Goal: Transaction & Acquisition: Obtain resource

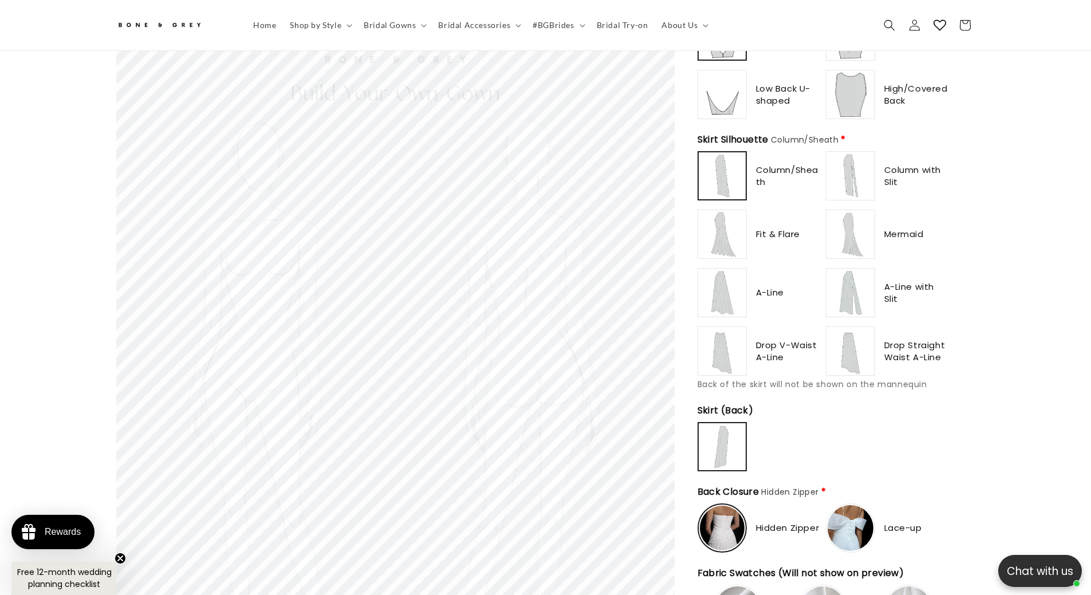
scroll to position [796, 0]
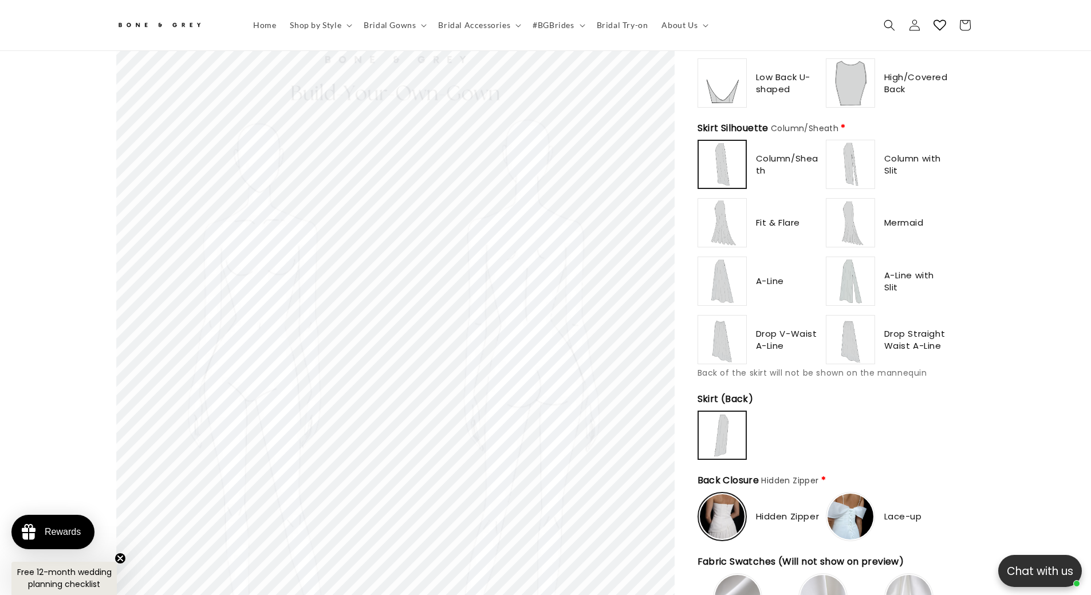
click at [732, 336] on img at bounding box center [722, 340] width 46 height 46
click at [861, 261] on img at bounding box center [851, 281] width 46 height 46
click at [722, 274] on img at bounding box center [722, 281] width 46 height 46
click at [729, 336] on img at bounding box center [722, 340] width 46 height 46
click at [834, 334] on img at bounding box center [851, 340] width 46 height 46
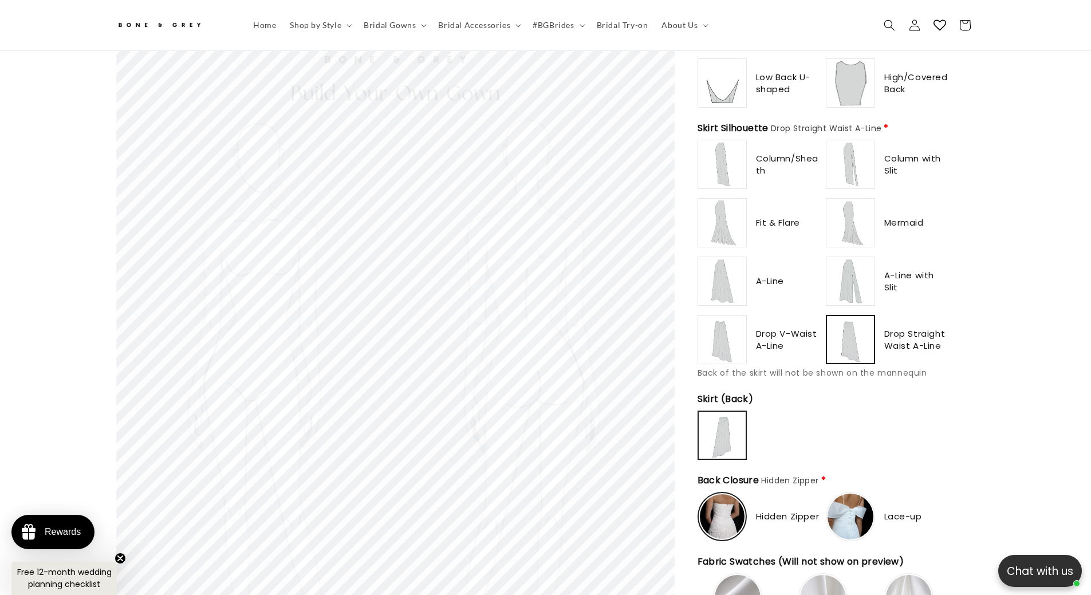
scroll to position [0, 630]
type input "**********"
click at [712, 332] on img at bounding box center [722, 340] width 46 height 46
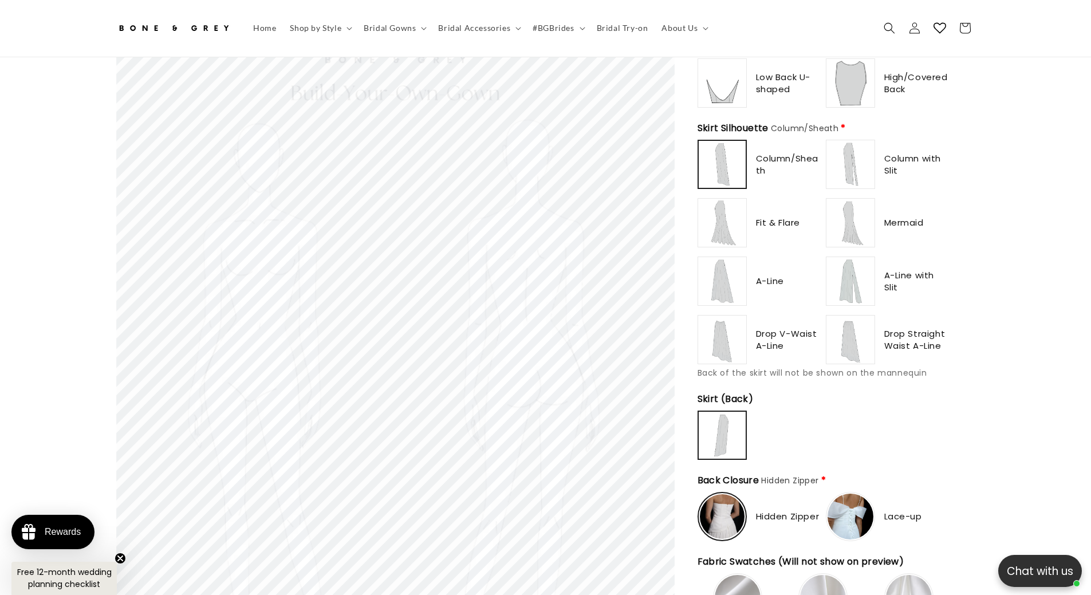
drag, startPoint x: 62, startPoint y: 268, endPoint x: 85, endPoint y: 317, distance: 54.6
click at [62, 268] on section "Skip to product information Open media 1 in modal 1 / of 1 Bone & Grey Build Yo…" at bounding box center [545, 457] width 1091 height 2342
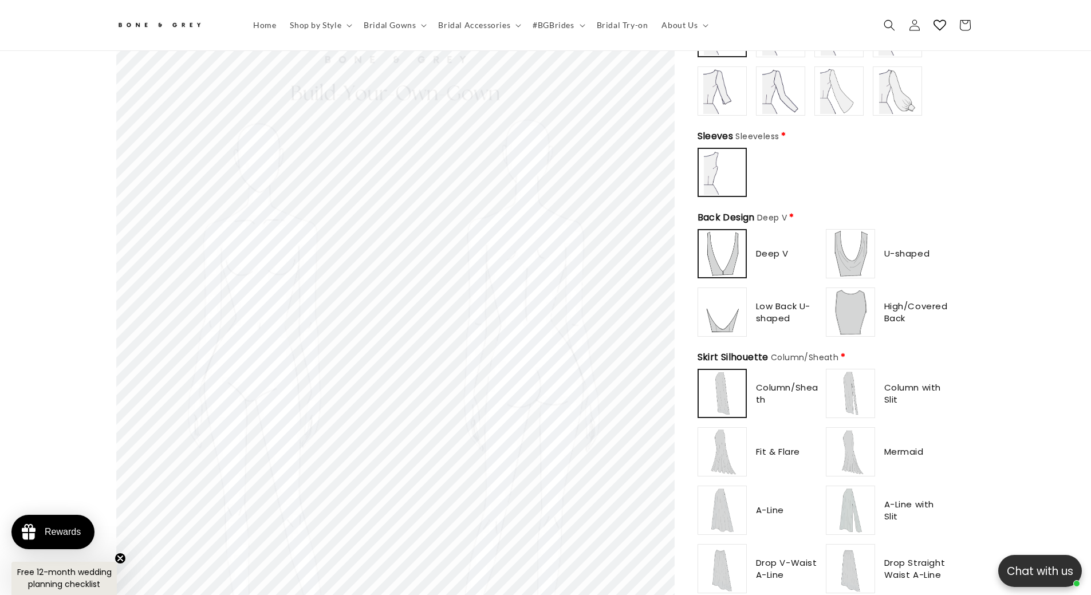
scroll to position [0, 630]
click at [859, 383] on img at bounding box center [851, 394] width 46 height 46
click at [729, 392] on img at bounding box center [722, 394] width 46 height 46
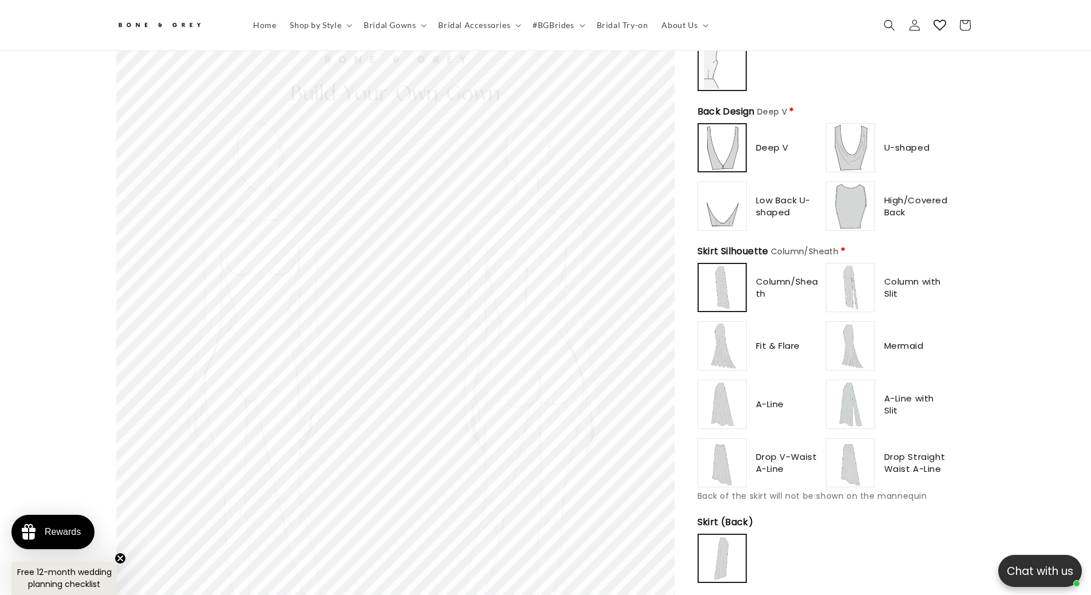
scroll to position [738, 0]
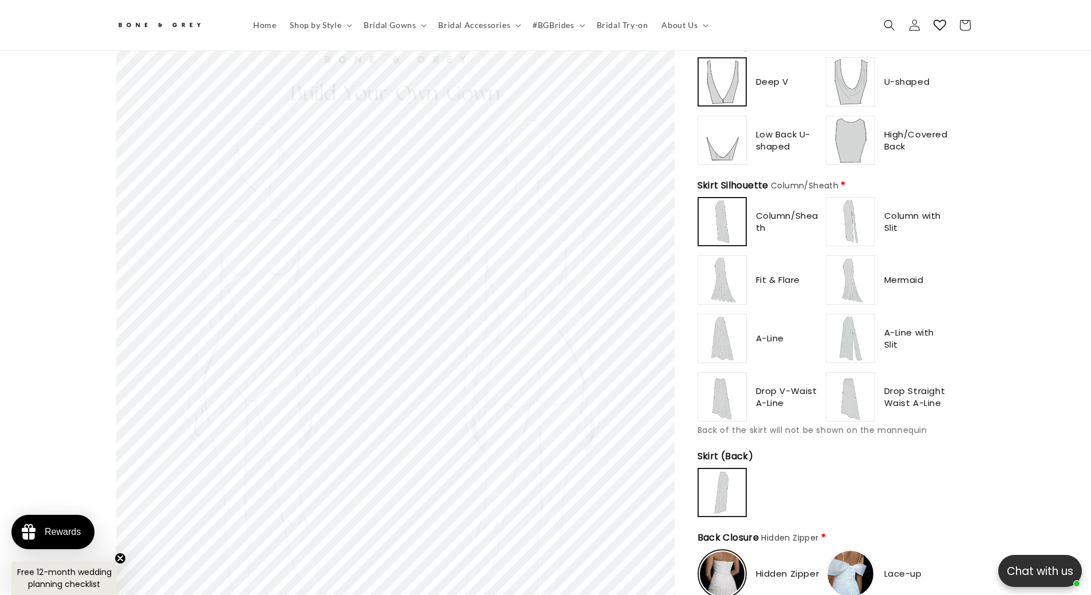
click at [730, 265] on img at bounding box center [722, 280] width 46 height 46
click at [859, 279] on img at bounding box center [851, 280] width 46 height 46
click at [718, 340] on img at bounding box center [722, 339] width 46 height 46
click at [864, 339] on img at bounding box center [851, 339] width 46 height 46
click at [709, 392] on img at bounding box center [722, 397] width 46 height 46
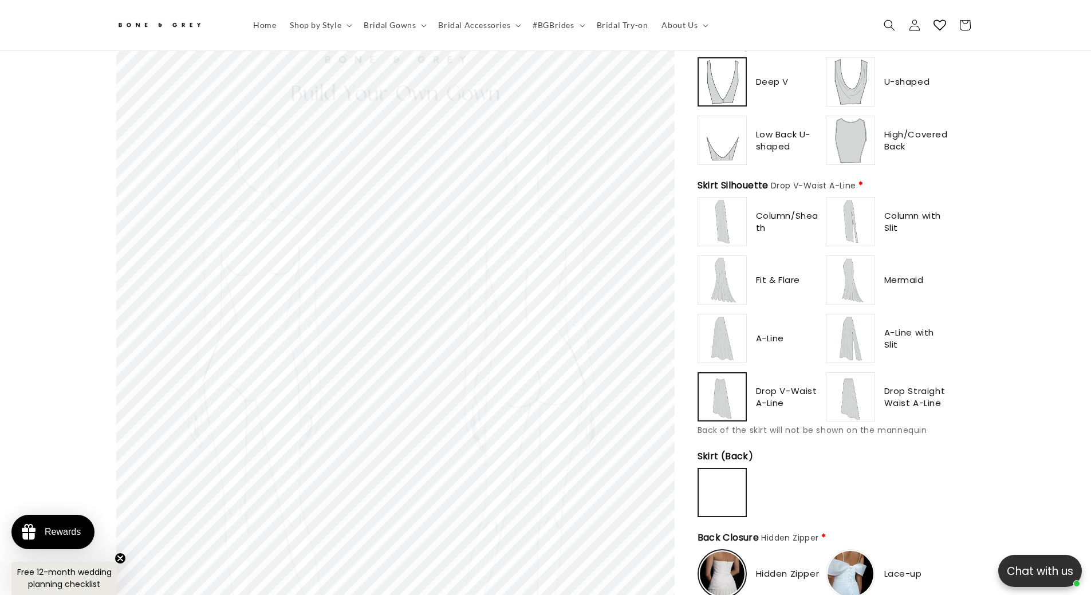
scroll to position [0, 0]
click at [852, 391] on img at bounding box center [851, 397] width 46 height 46
type input "**********"
click at [712, 218] on img at bounding box center [722, 222] width 46 height 46
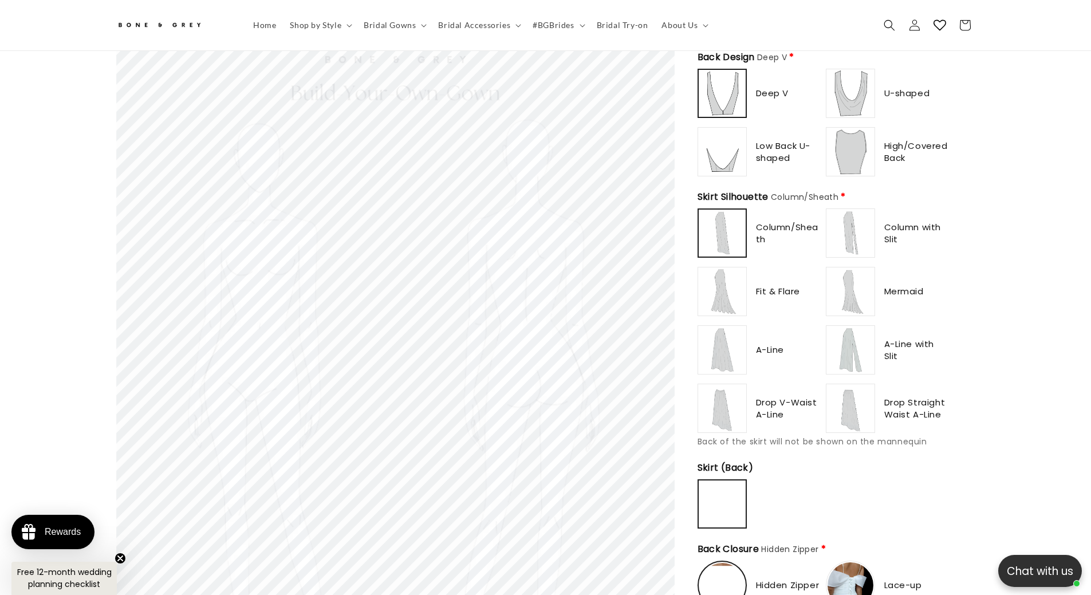
scroll to position [738, 0]
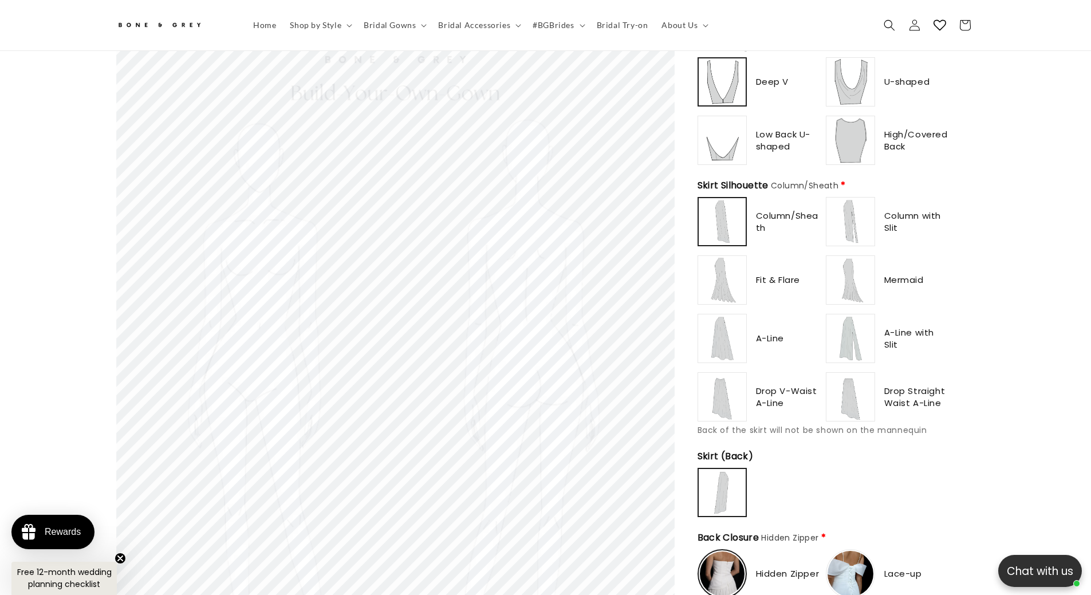
drag, startPoint x: 860, startPoint y: 219, endPoint x: 834, endPoint y: 225, distance: 27.0
click at [860, 219] on img at bounding box center [851, 222] width 46 height 46
click at [732, 225] on img at bounding box center [722, 222] width 46 height 46
click at [729, 272] on img at bounding box center [722, 280] width 46 height 46
click at [856, 276] on img at bounding box center [851, 280] width 46 height 46
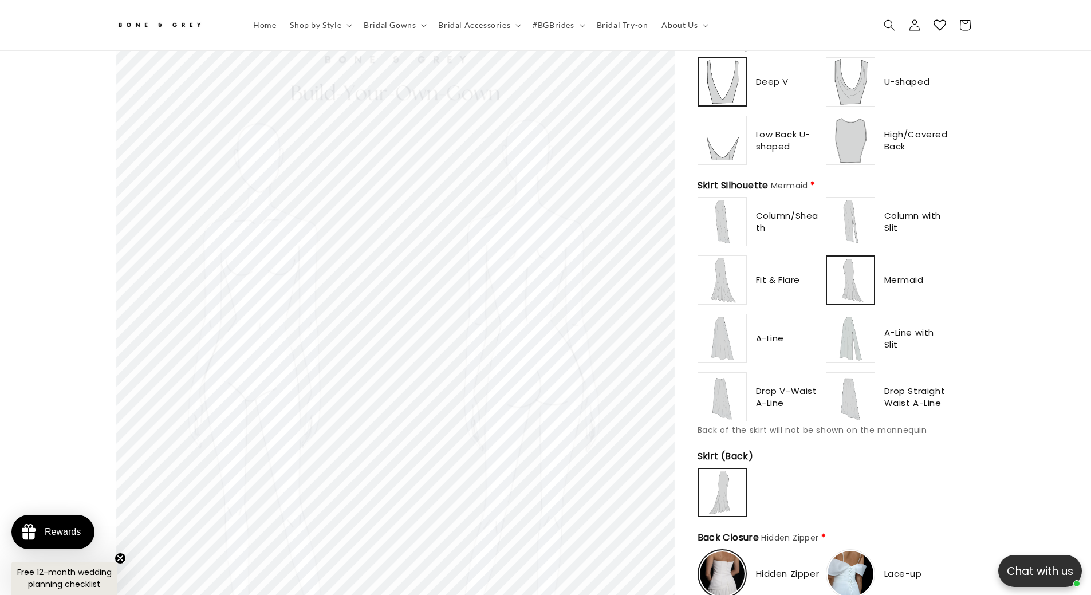
click at [714, 332] on img at bounding box center [722, 339] width 46 height 46
click at [865, 332] on img at bounding box center [851, 339] width 46 height 46
click at [727, 397] on img at bounding box center [722, 397] width 46 height 46
click at [858, 392] on img at bounding box center [851, 397] width 46 height 46
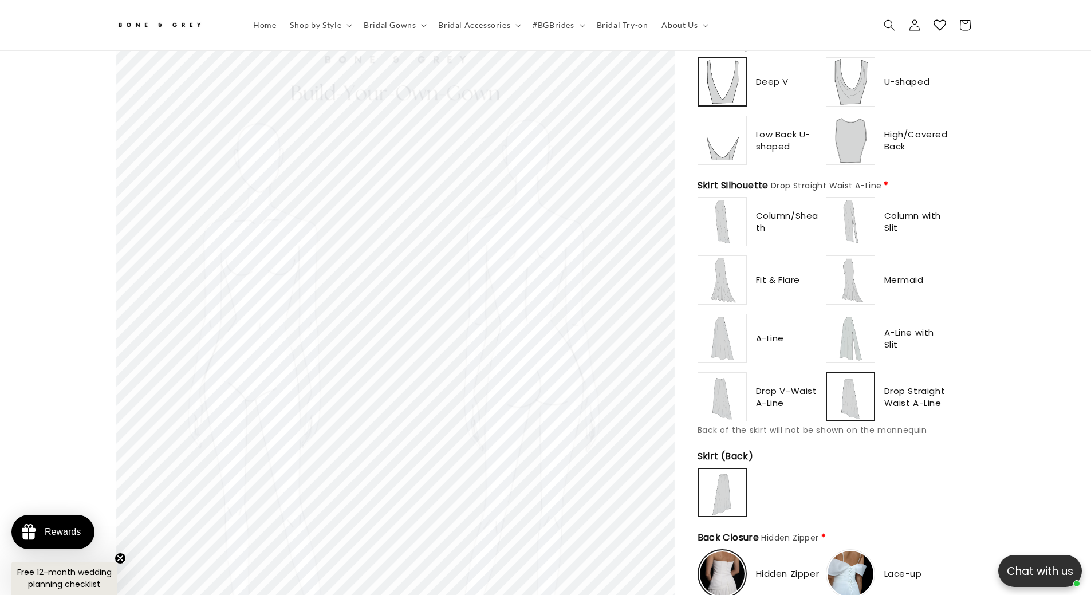
click at [725, 392] on img at bounding box center [722, 397] width 46 height 46
type input "**********"
click at [852, 391] on img at bounding box center [851, 397] width 46 height 46
type input "**********"
click at [850, 396] on img at bounding box center [851, 397] width 46 height 46
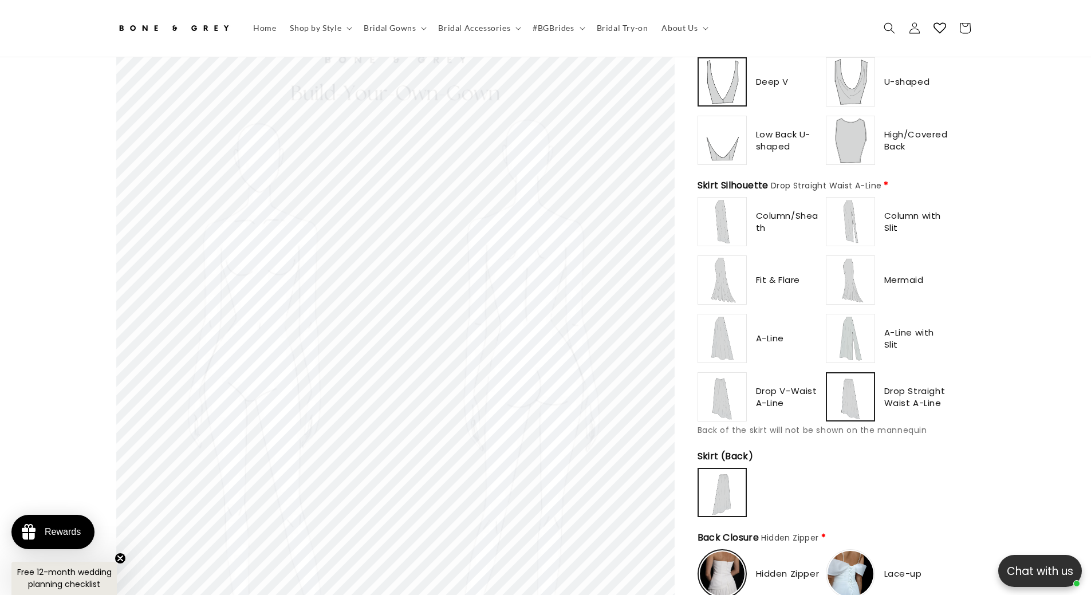
click at [850, 396] on img at bounding box center [850, 397] width 45 height 45
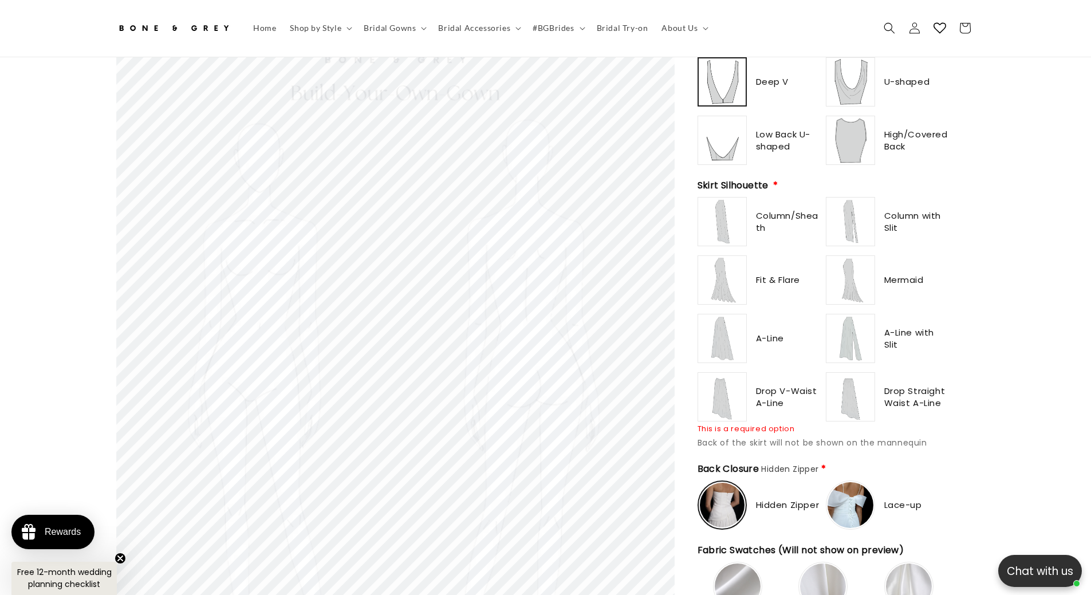
scroll to position [0, 315]
type input "**********"
click at [851, 374] on img at bounding box center [851, 397] width 46 height 46
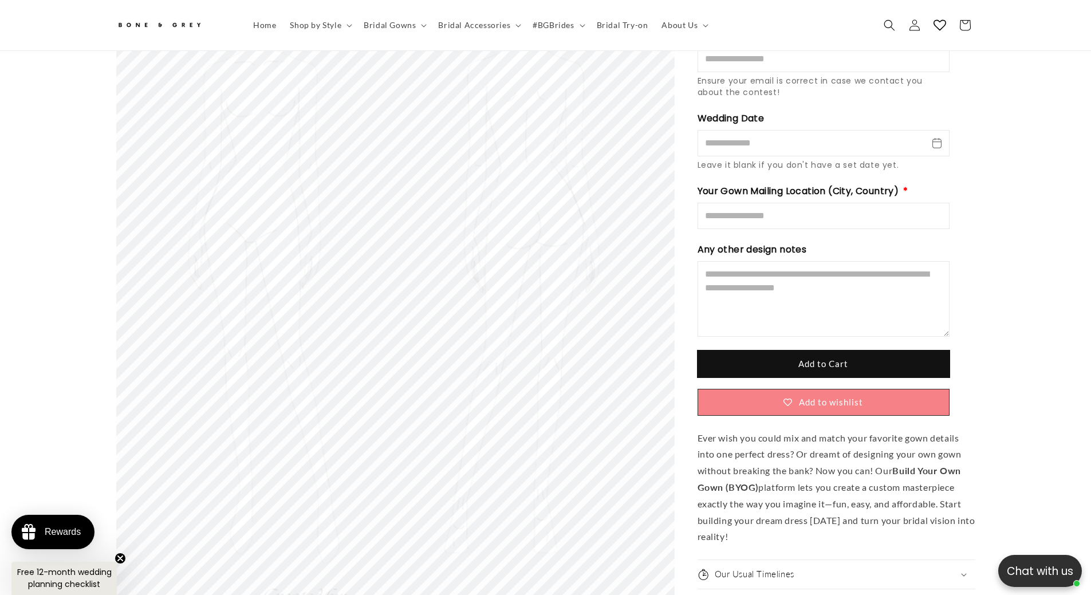
scroll to position [0, 630]
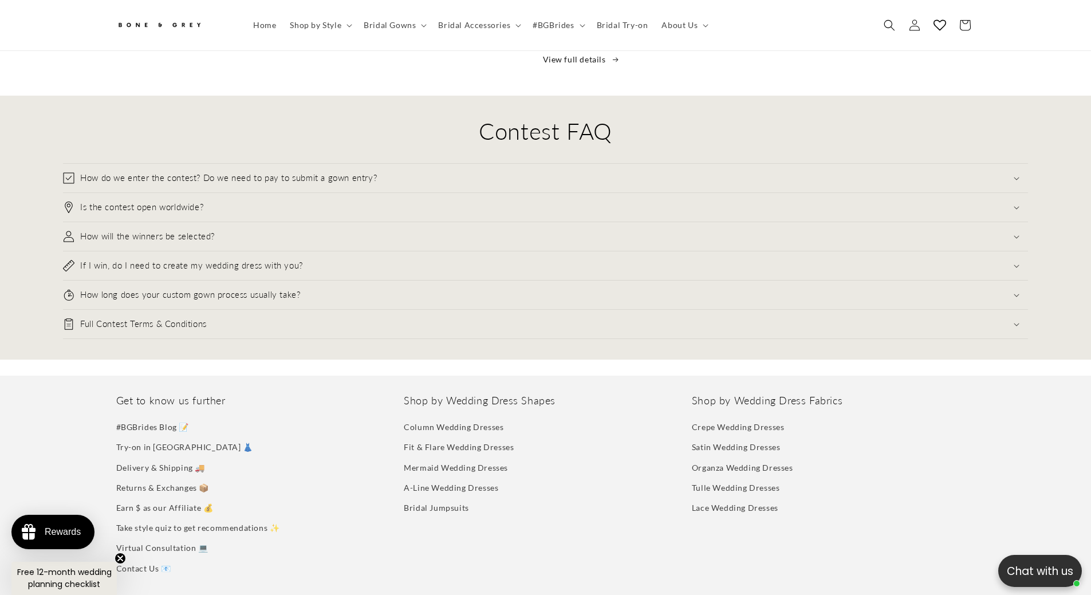
scroll to position [0, 315]
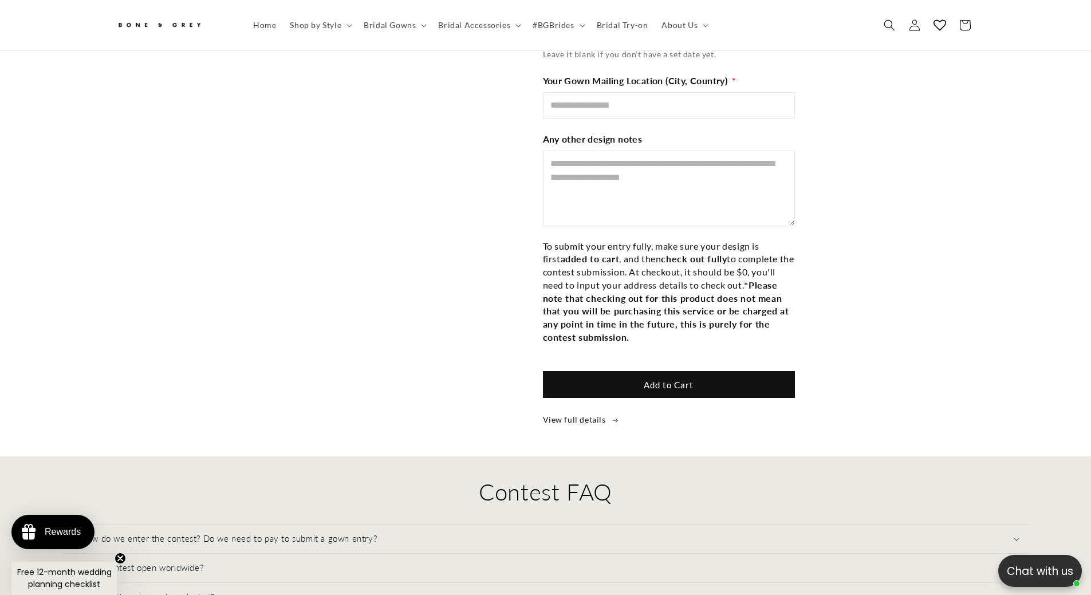
scroll to position [0, 315]
drag, startPoint x: 537, startPoint y: 254, endPoint x: 790, endPoint y: 254, distance: 253.2
drag, startPoint x: 631, startPoint y: 264, endPoint x: 791, endPoint y: 266, distance: 160.4
click at [791, 266] on p "To submit your entry fully, make sure your design is first added to cart , and …" at bounding box center [669, 292] width 252 height 104
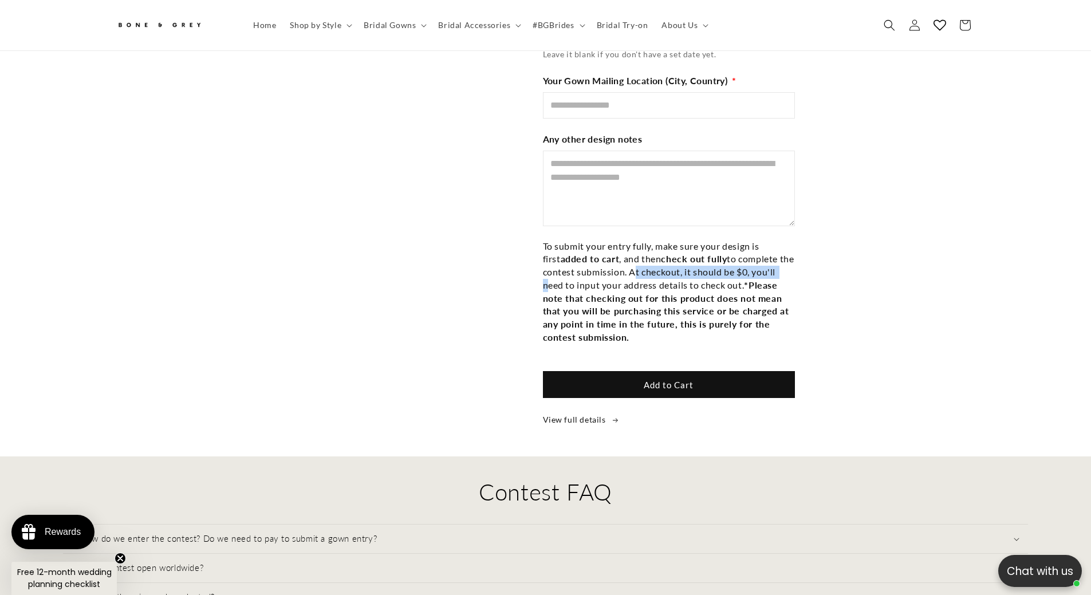
scroll to position [0, 630]
click at [729, 277] on p "To submit your entry fully, make sure your design is first added to cart , and …" at bounding box center [669, 292] width 252 height 104
drag, startPoint x: 537, startPoint y: 290, endPoint x: 796, endPoint y: 294, distance: 259.0
click at [553, 299] on strong "*Please note that checking out for this product does not mean that you will be …" at bounding box center [667, 311] width 249 height 63
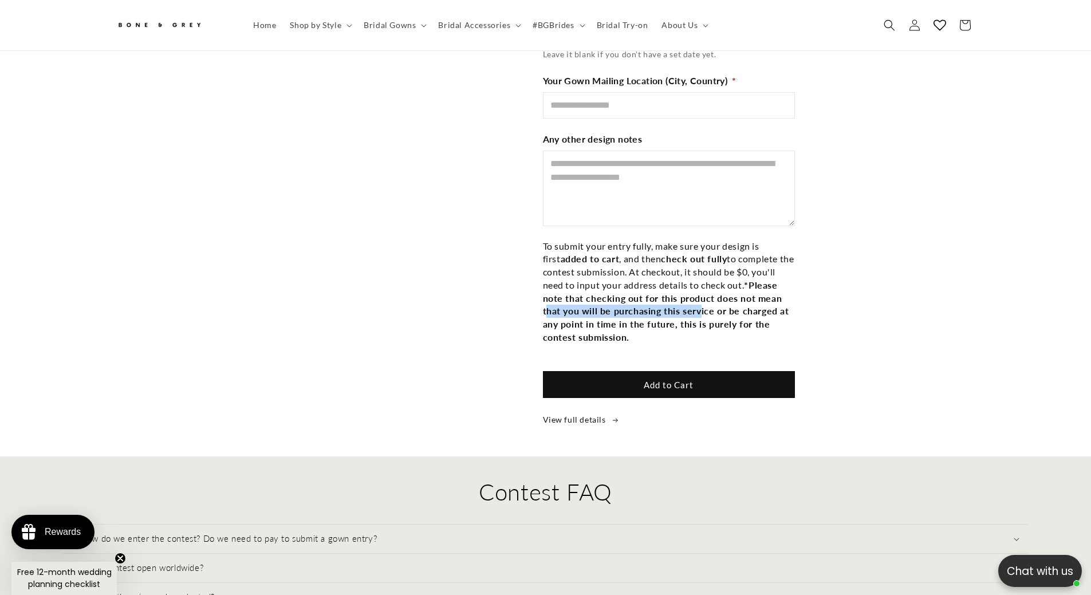
scroll to position [0, 0]
drag, startPoint x: 538, startPoint y: 303, endPoint x: 789, endPoint y: 305, distance: 250.9
click at [789, 305] on strong "*Please note that checking out for this product does not mean that you will be …" at bounding box center [667, 311] width 249 height 63
click at [697, 334] on p "To submit your entry fully, make sure your design is first added to cart , and …" at bounding box center [669, 292] width 252 height 104
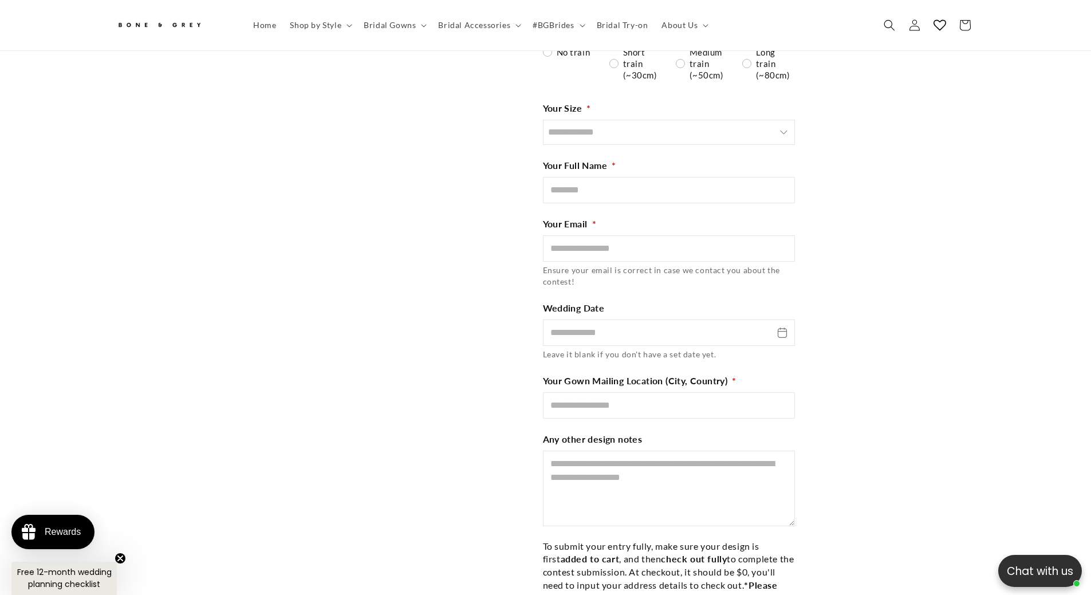
scroll to position [2743, 0]
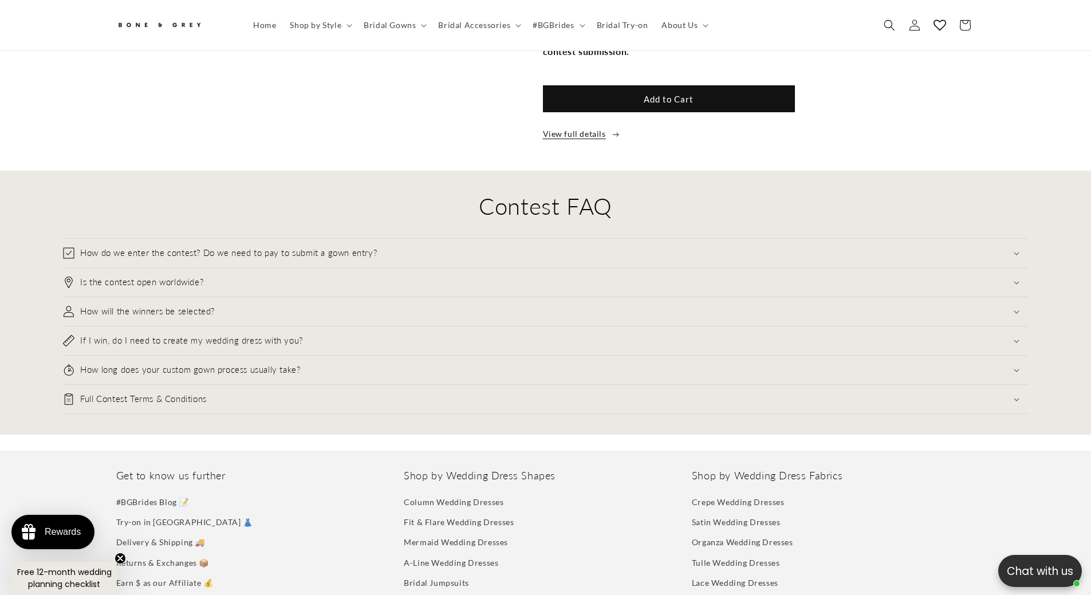
click at [603, 127] on link "View full details" at bounding box center [739, 134] width 392 height 14
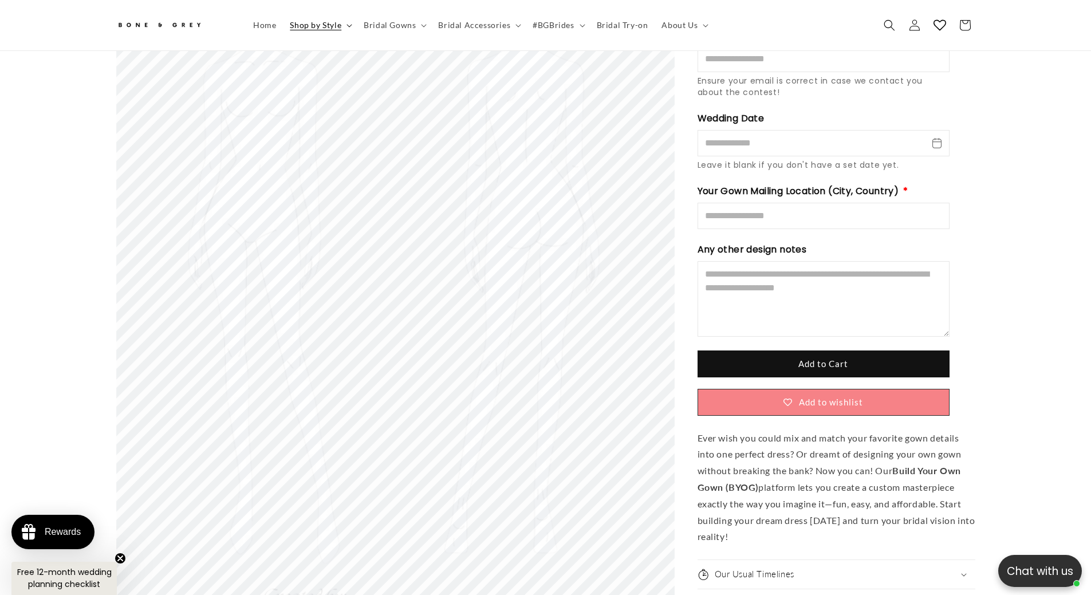
click at [335, 26] on span "Shop by Style" at bounding box center [316, 25] width 52 height 10
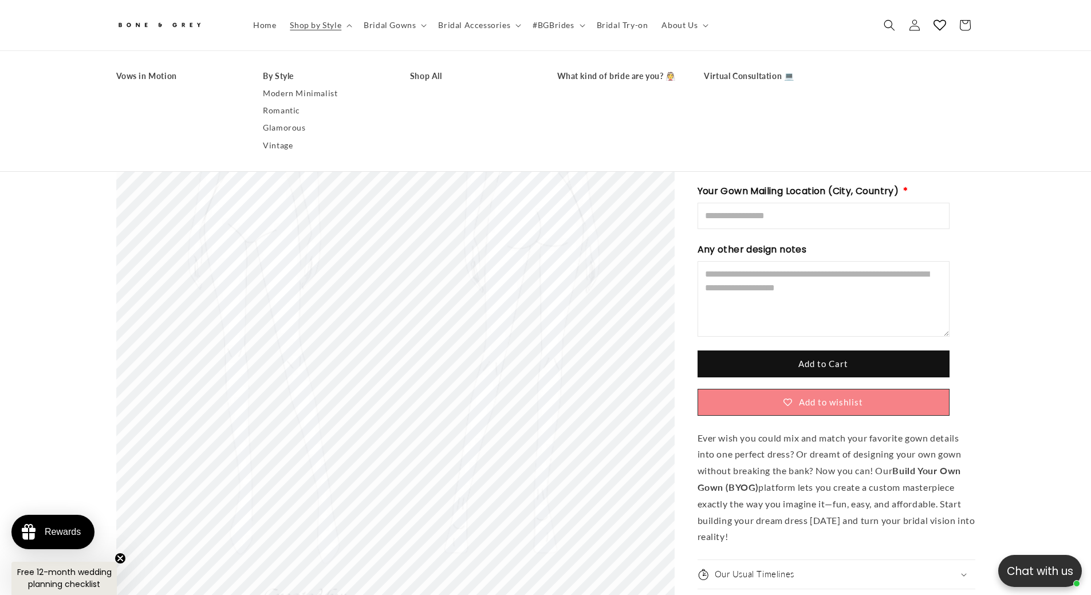
scroll to position [0, 630]
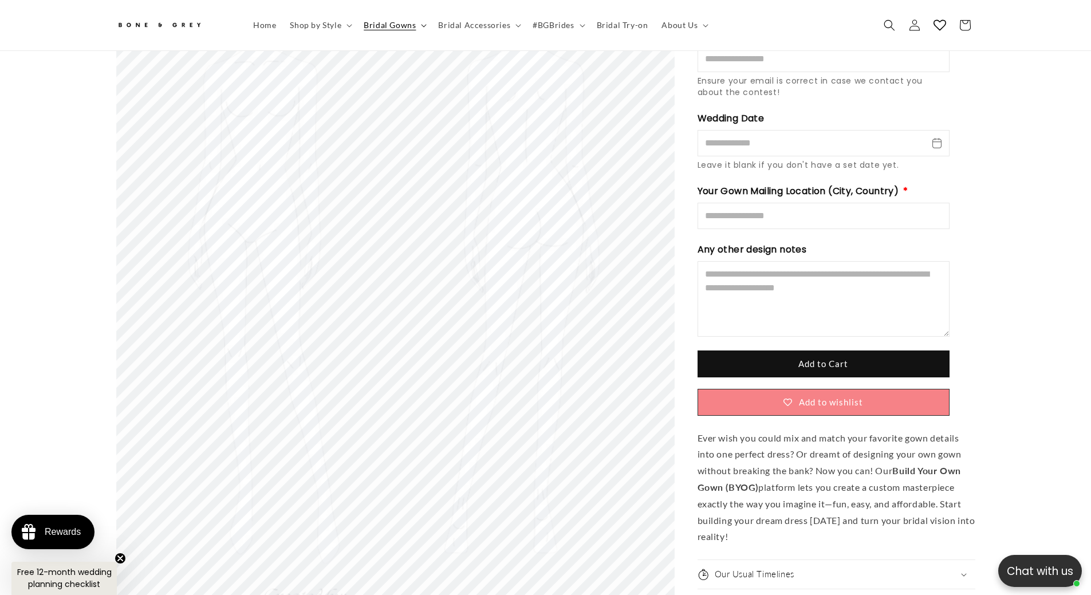
click at [359, 27] on summary "Bridal Gowns" at bounding box center [394, 25] width 74 height 24
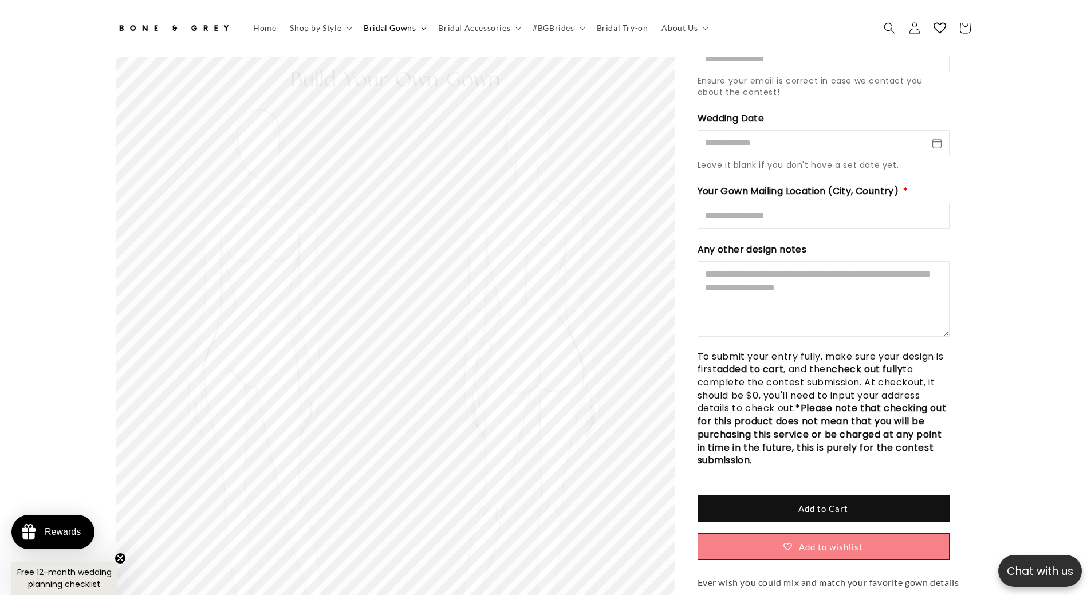
click at [387, 28] on span "Bridal Gowns" at bounding box center [390, 28] width 52 height 10
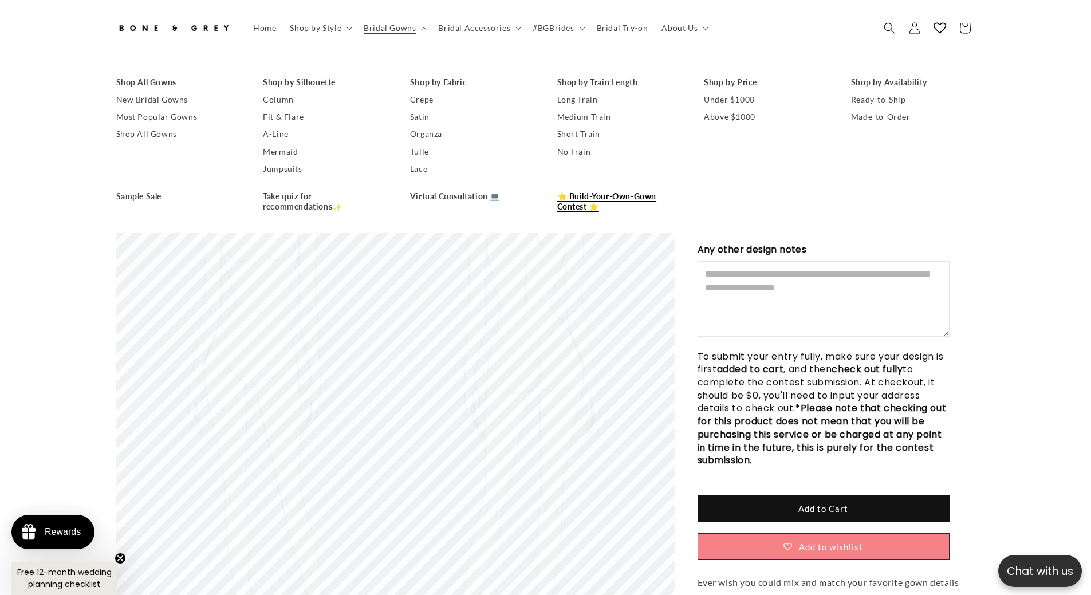
click at [593, 199] on link "⭐ Build-Your-Own-Gown Contest ⭐" at bounding box center [619, 201] width 124 height 27
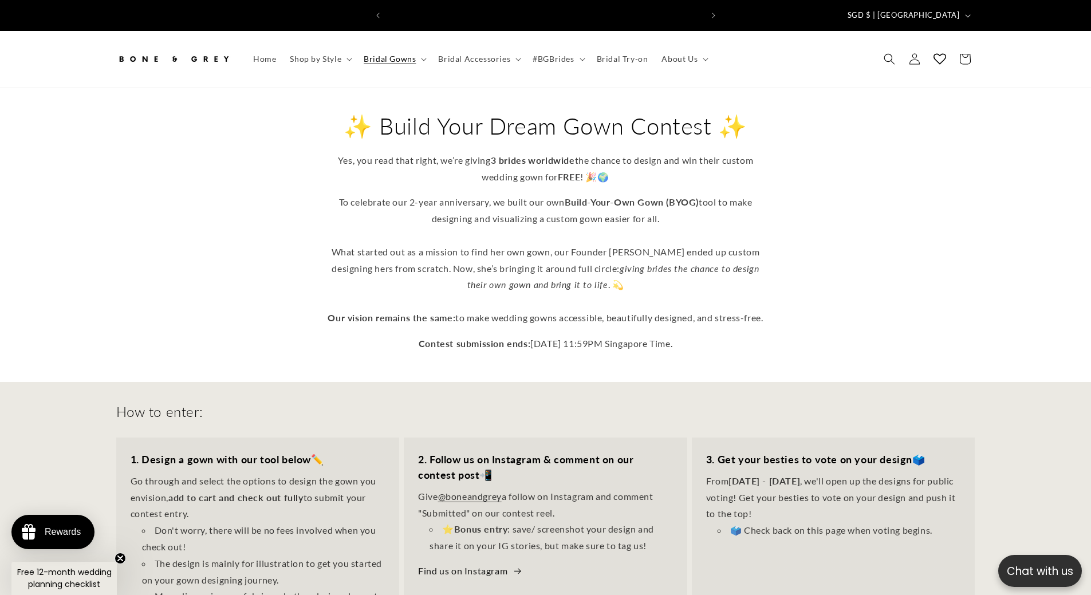
scroll to position [0, 630]
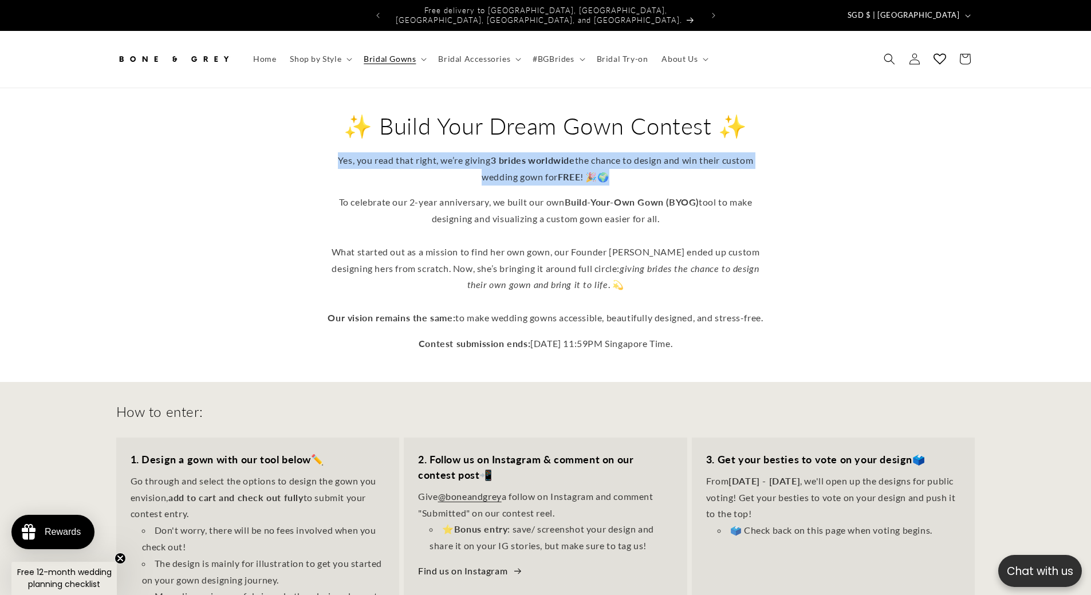
drag, startPoint x: 335, startPoint y: 152, endPoint x: 651, endPoint y: 175, distance: 316.4
click at [651, 175] on p "Yes, you read that right, we’re giving 3 brides worldwide the chance to design …" at bounding box center [546, 168] width 447 height 33
copy p "Yes, you read that right, we’re giving 3 brides worldwide the chance to design …"
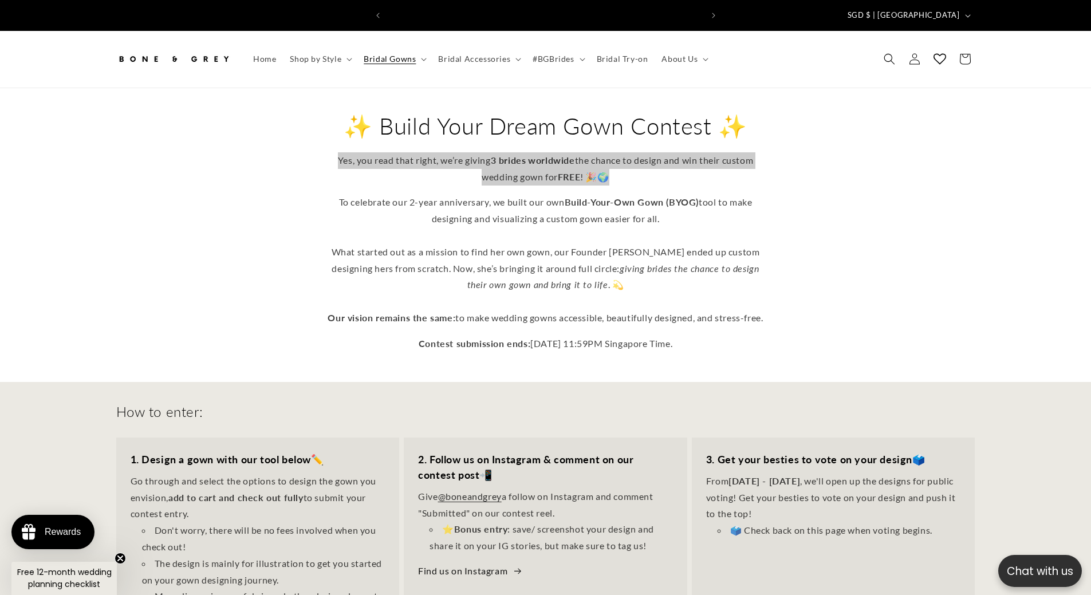
scroll to position [0, 315]
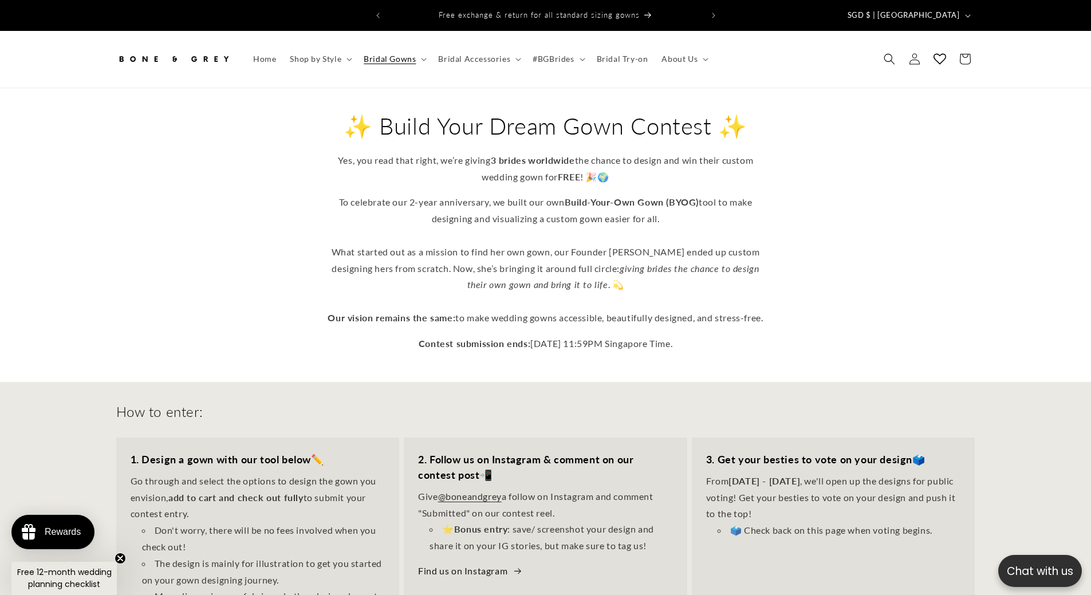
click at [391, 249] on p "To celebrate our 2-year anniversary, we built our own Build-Your-Own Gown (BYOG…" at bounding box center [546, 260] width 447 height 132
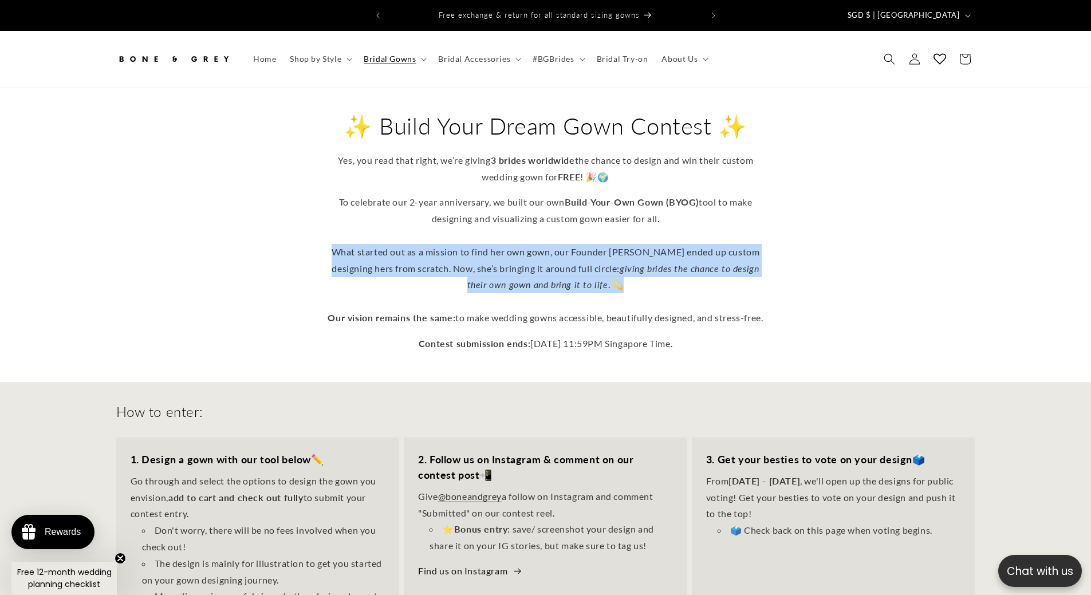
drag, startPoint x: 329, startPoint y: 244, endPoint x: 641, endPoint y: 275, distance: 313.2
click at [641, 275] on p "To celebrate our 2-year anniversary, we built our own Build-Your-Own Gown (BYOG…" at bounding box center [546, 260] width 447 height 132
copy p "What started out as a mission to find her own gown, our Founder [PERSON_NAME] e…"
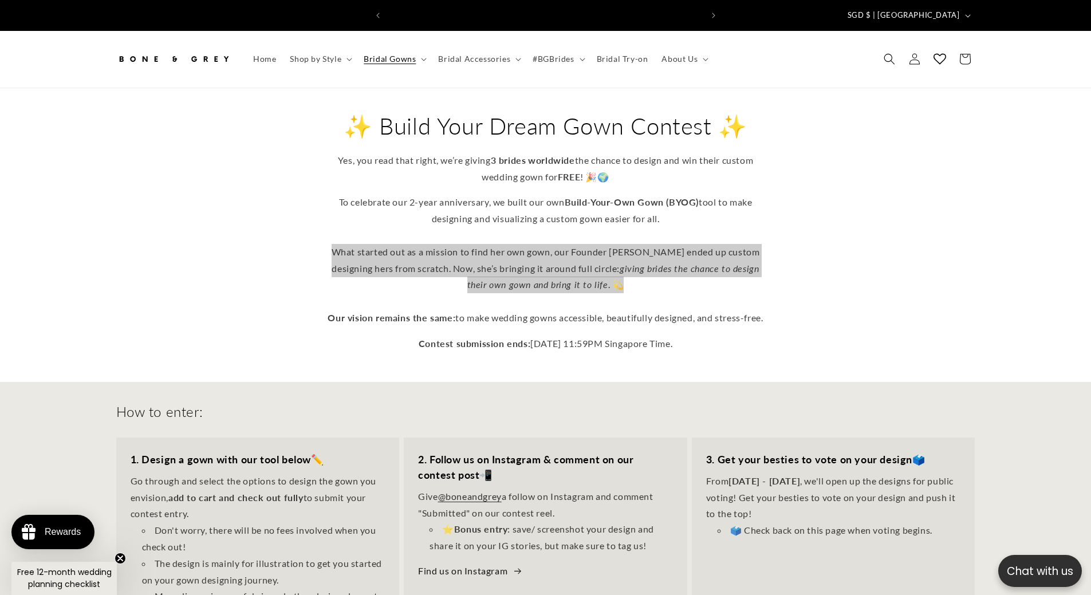
scroll to position [0, 0]
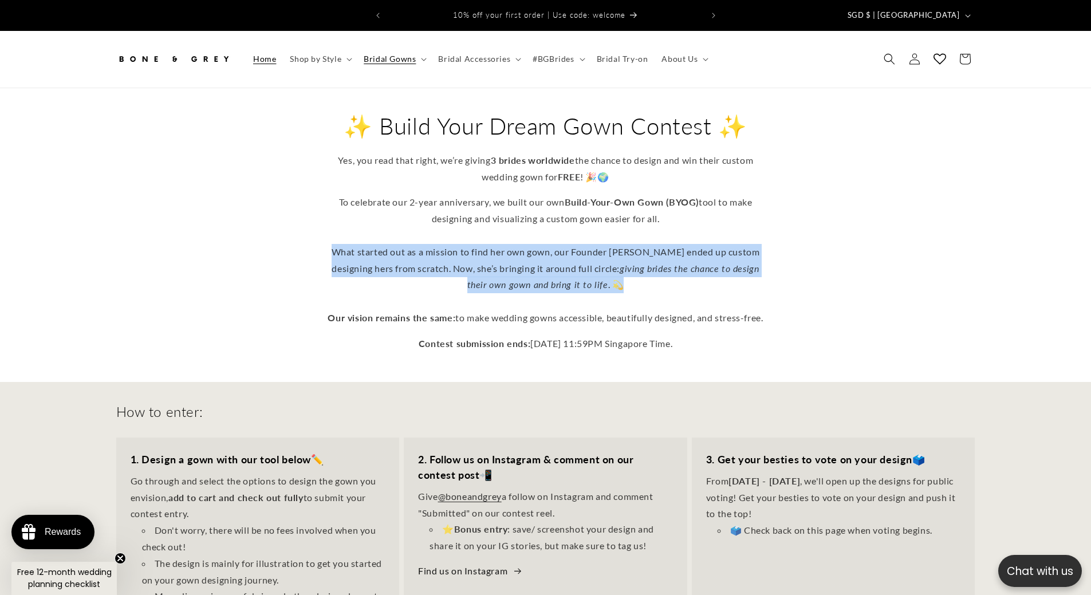
click at [250, 53] on link "Home" at bounding box center [264, 59] width 37 height 24
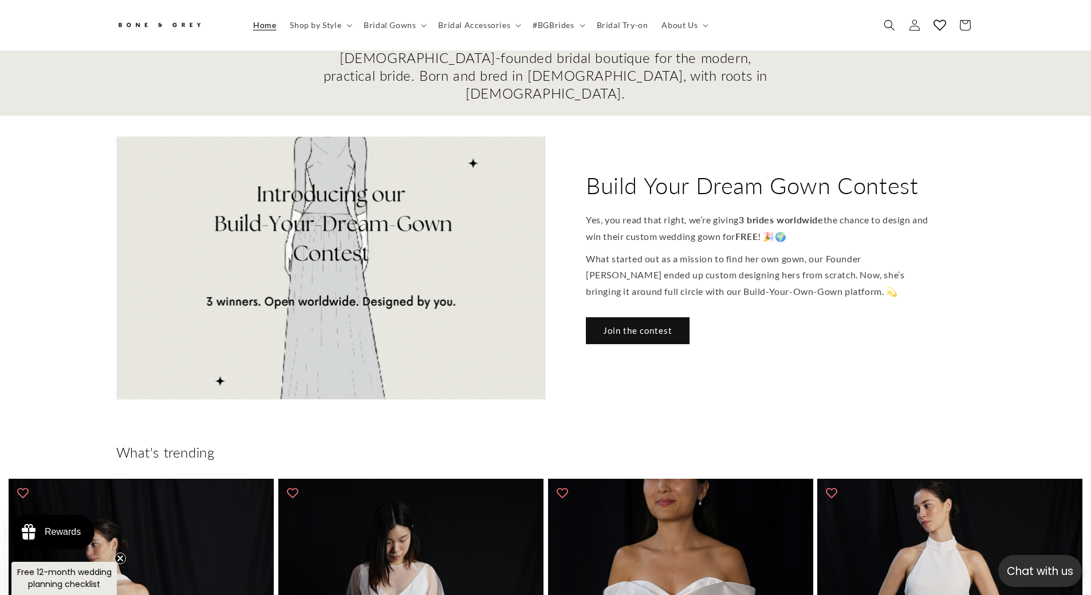
scroll to position [0, 1028]
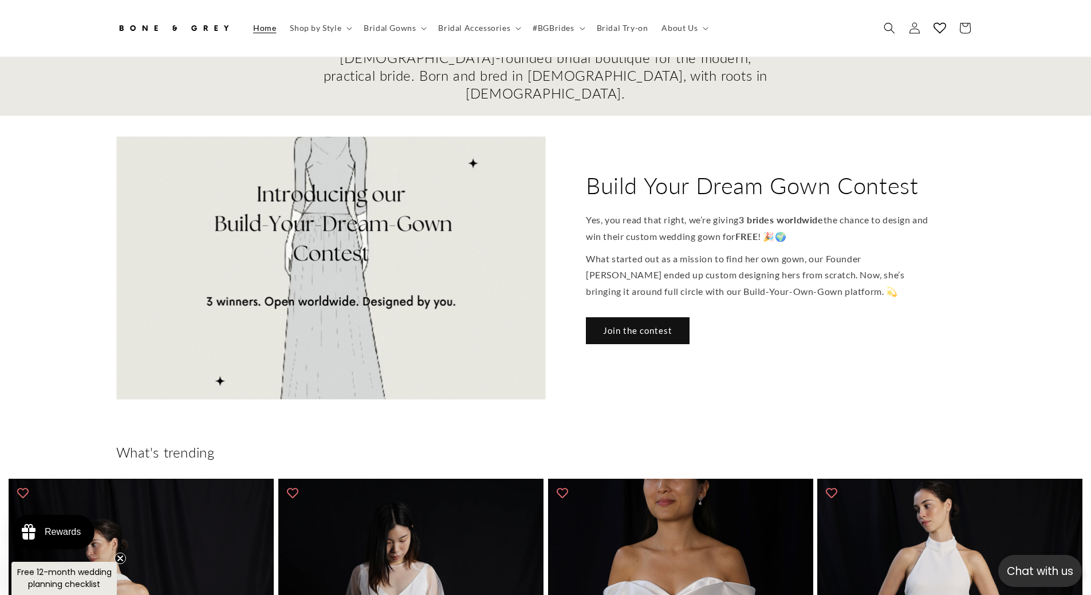
scroll to position [0, 2183]
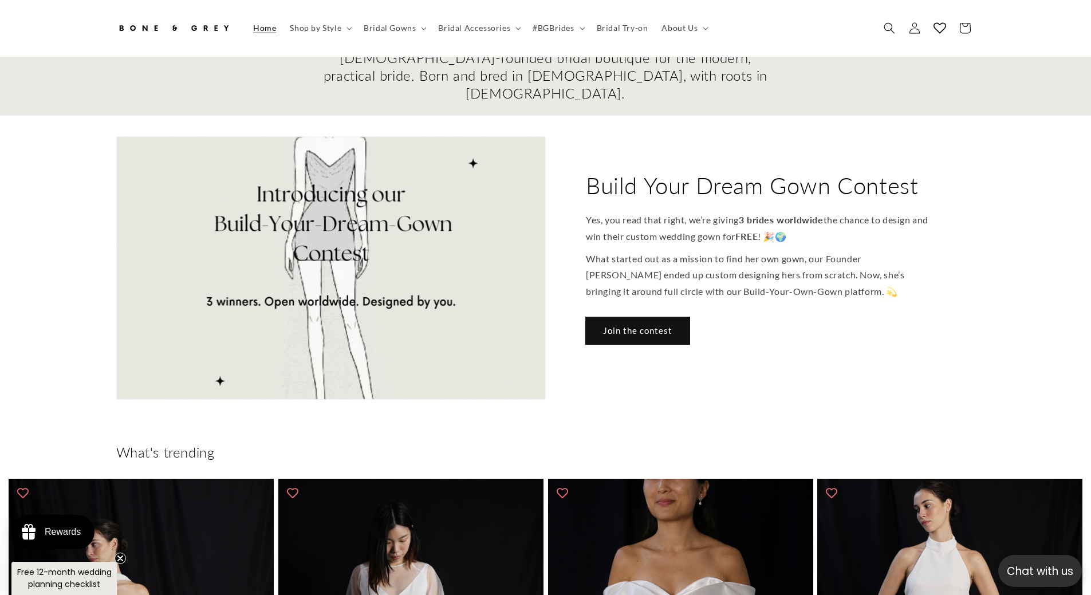
click at [647, 317] on link "Join the contest" at bounding box center [638, 330] width 104 height 27
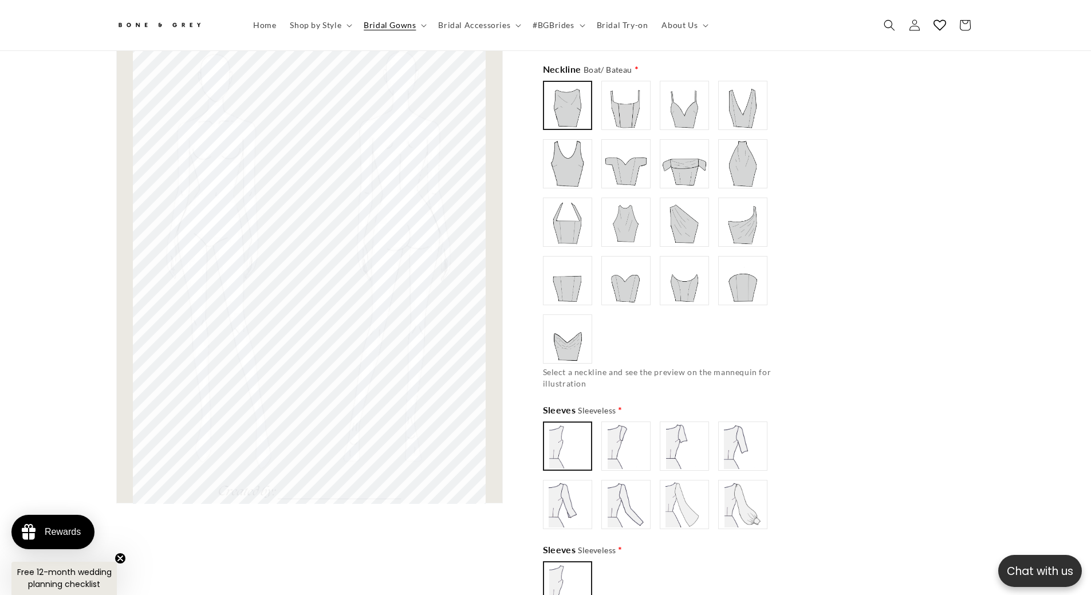
scroll to position [567, 0]
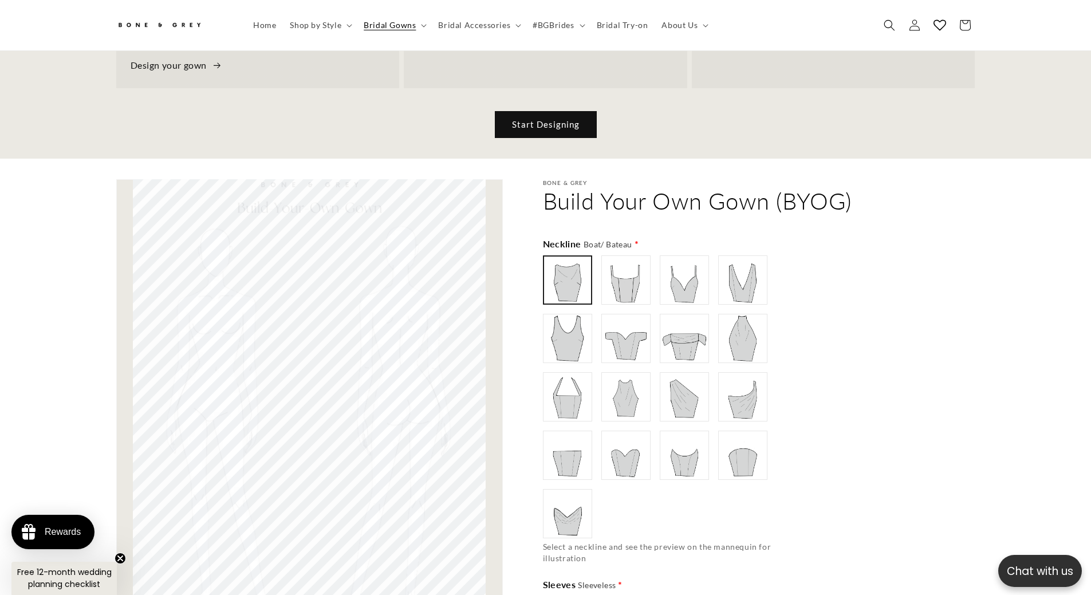
click at [594, 262] on div "Boat/ Bateau" at bounding box center [669, 397] width 252 height 283
click at [618, 277] on img at bounding box center [626, 280] width 46 height 46
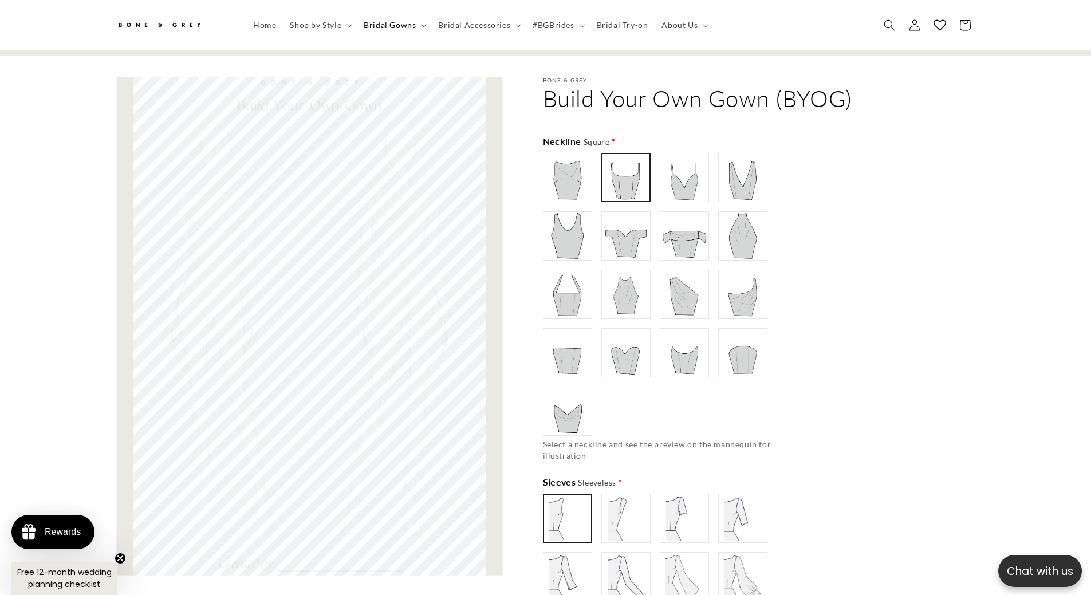
scroll to position [681, 0]
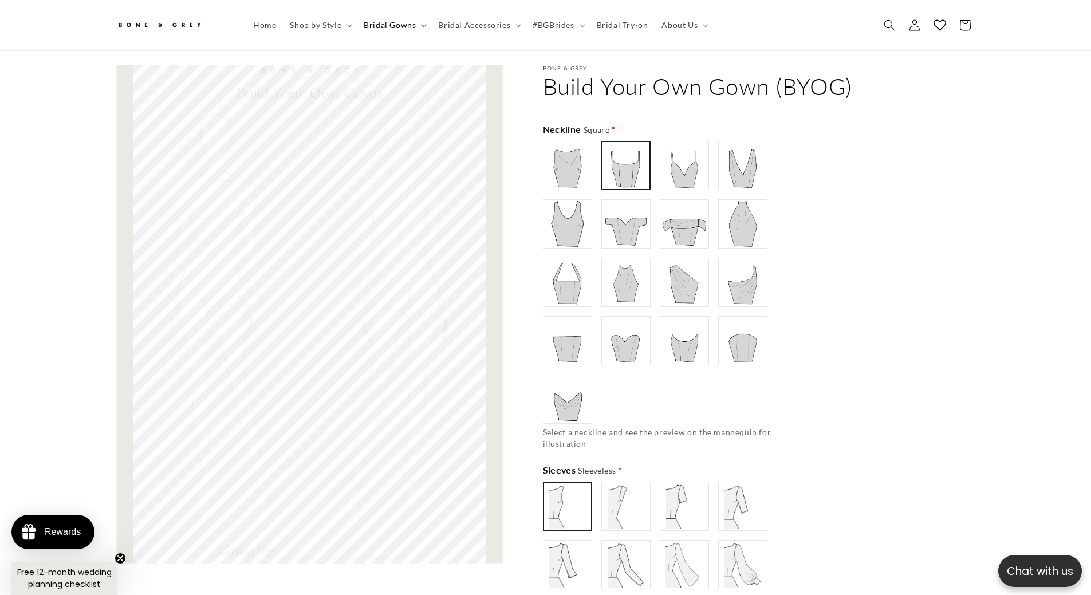
type input "**********"
click at [573, 215] on img at bounding box center [568, 224] width 46 height 46
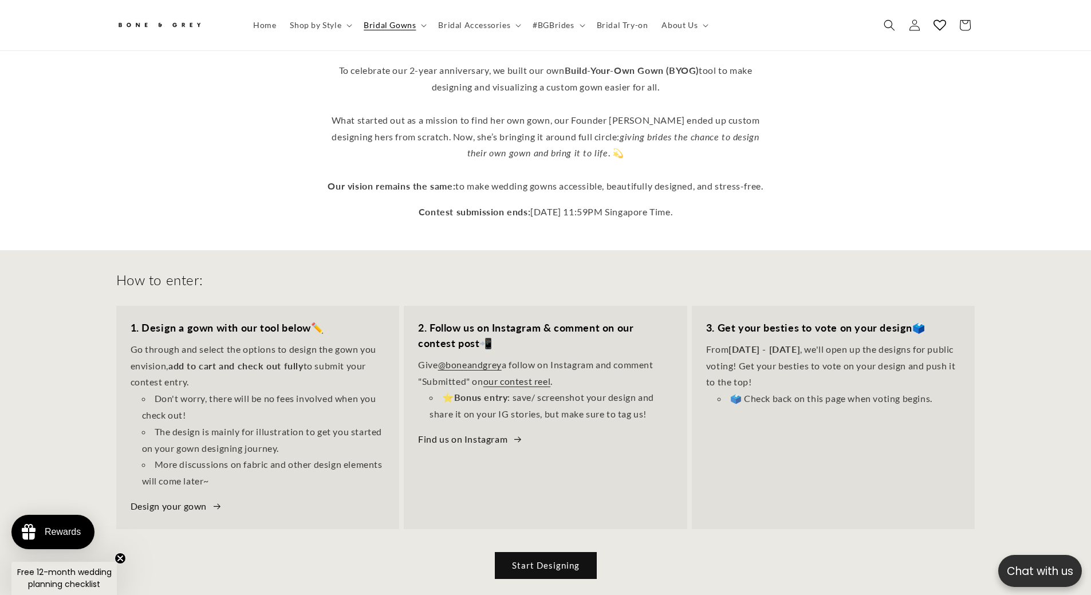
scroll to position [0, 0]
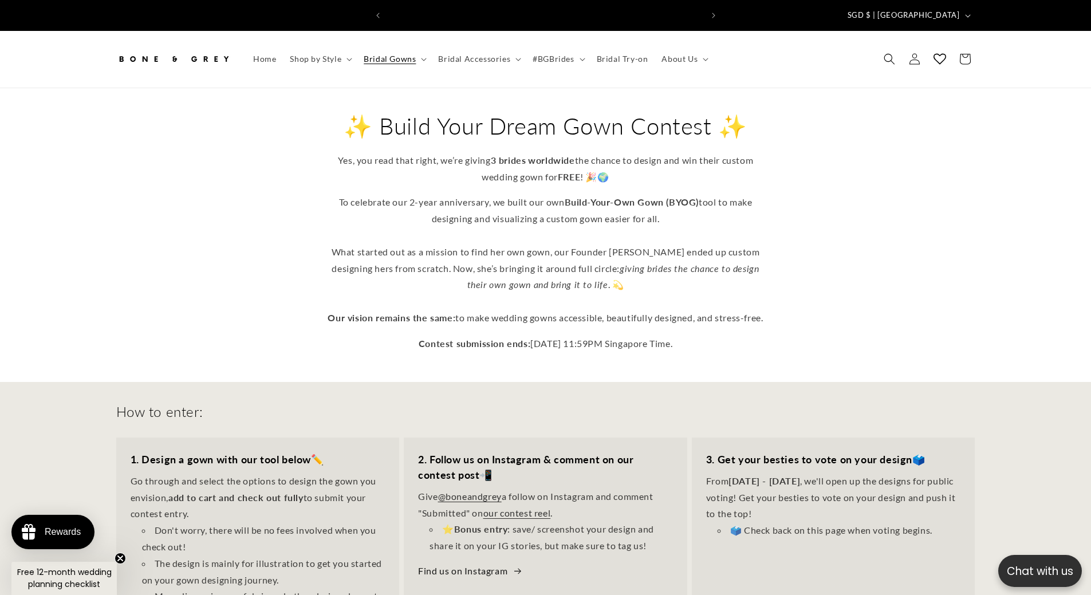
drag, startPoint x: 383, startPoint y: 113, endPoint x: 707, endPoint y: 117, distance: 324.3
click at [707, 117] on h2 "✨ Build Your Dream Gown Contest ✨" at bounding box center [546, 126] width 447 height 30
copy h2 "Build Your Dream Gown Contest"
click at [277, 48] on link "Home" at bounding box center [264, 59] width 37 height 24
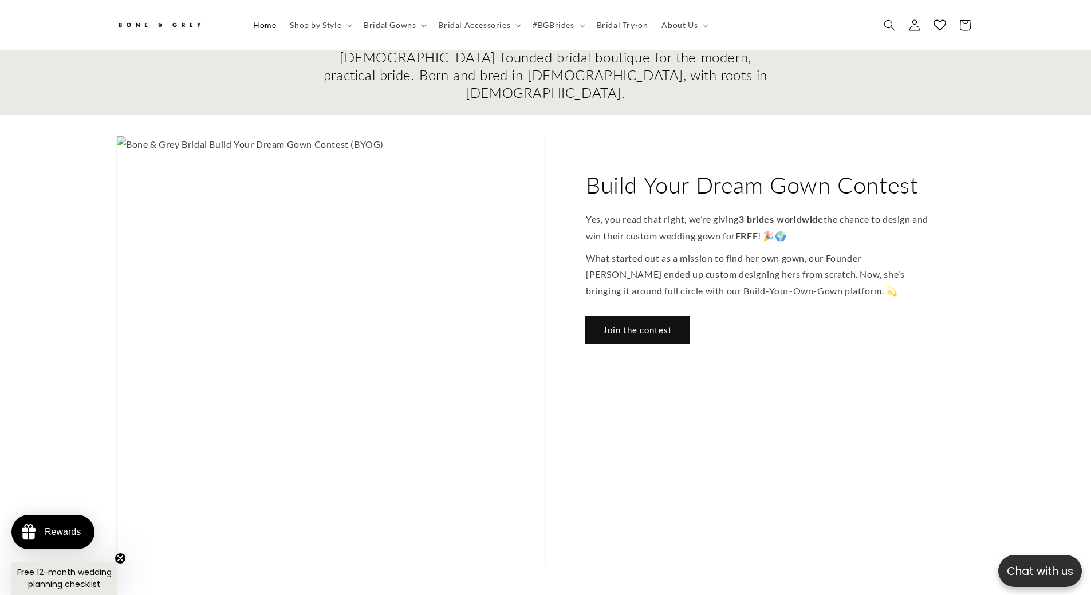
click at [625, 317] on link "Join the contest" at bounding box center [638, 330] width 104 height 27
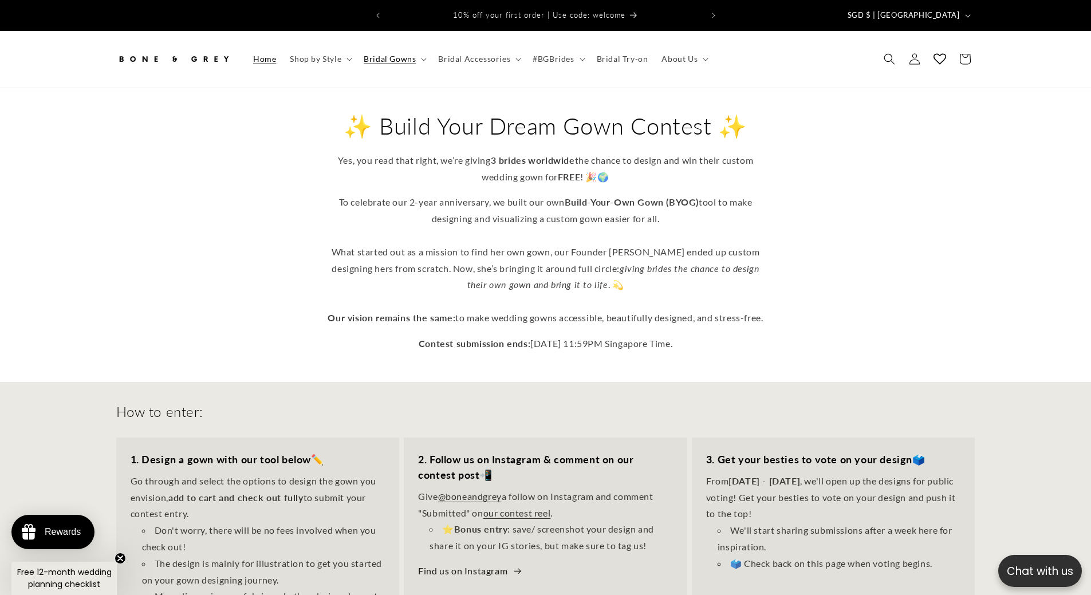
click at [254, 54] on span "Home" at bounding box center [264, 59] width 23 height 10
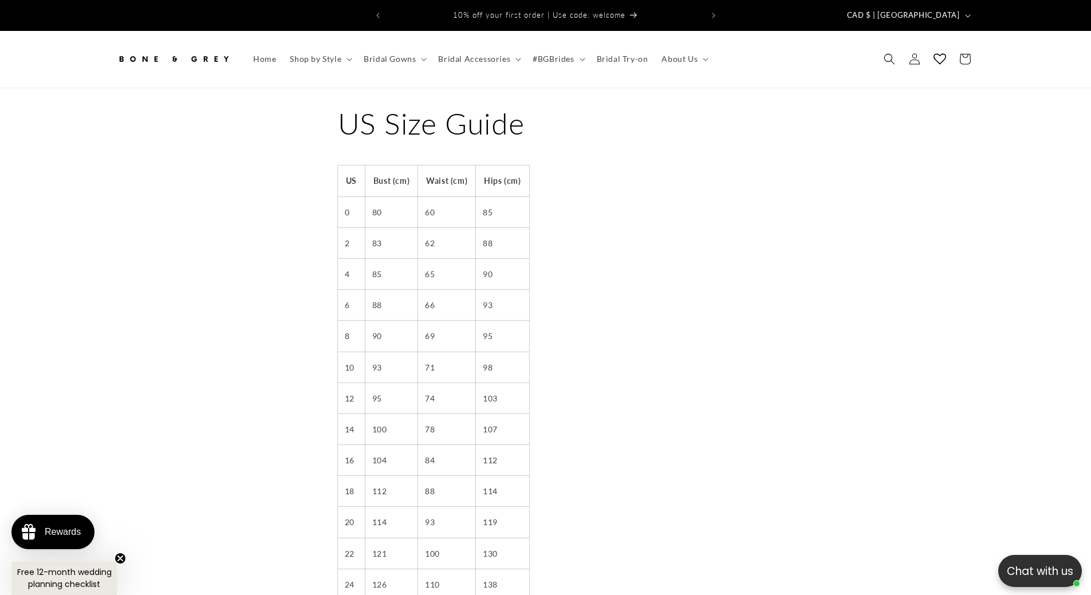
scroll to position [222, 0]
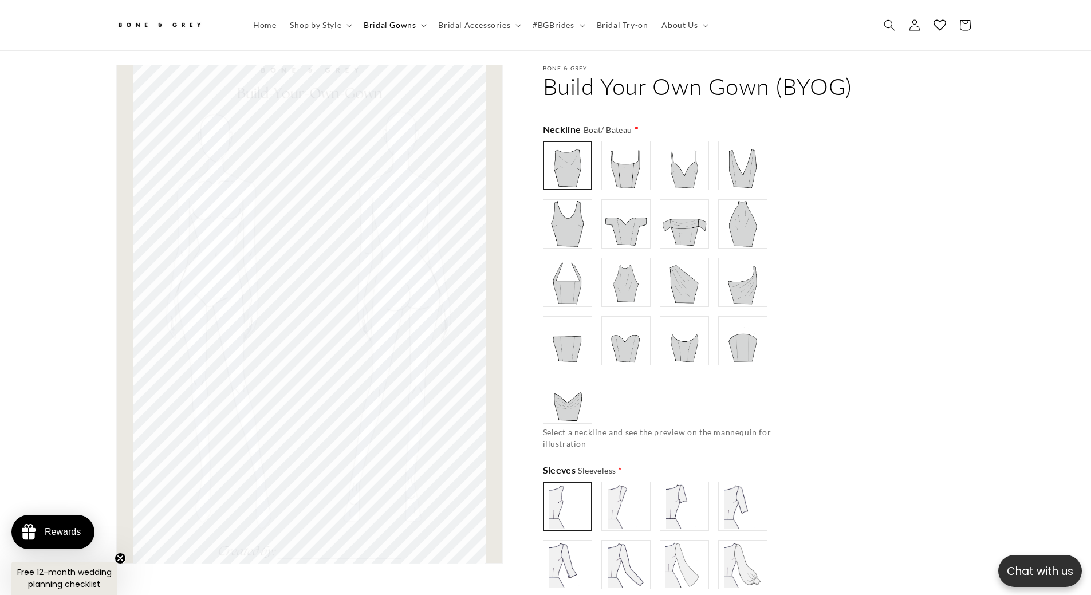
scroll to position [0, 315]
type input "**********"
click at [671, 335] on img at bounding box center [685, 341] width 46 height 46
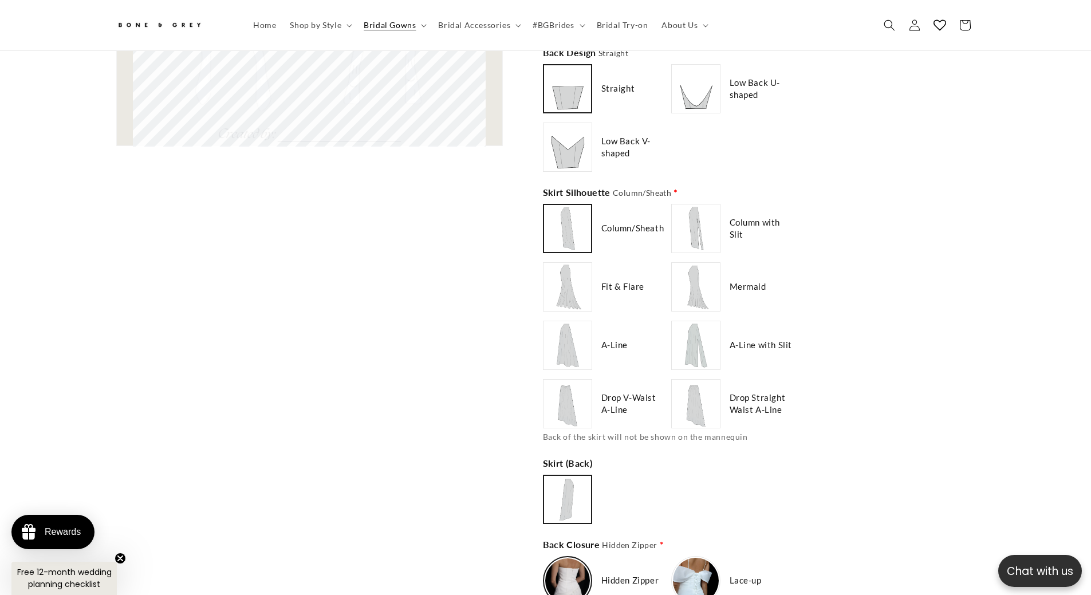
scroll to position [1139, 0]
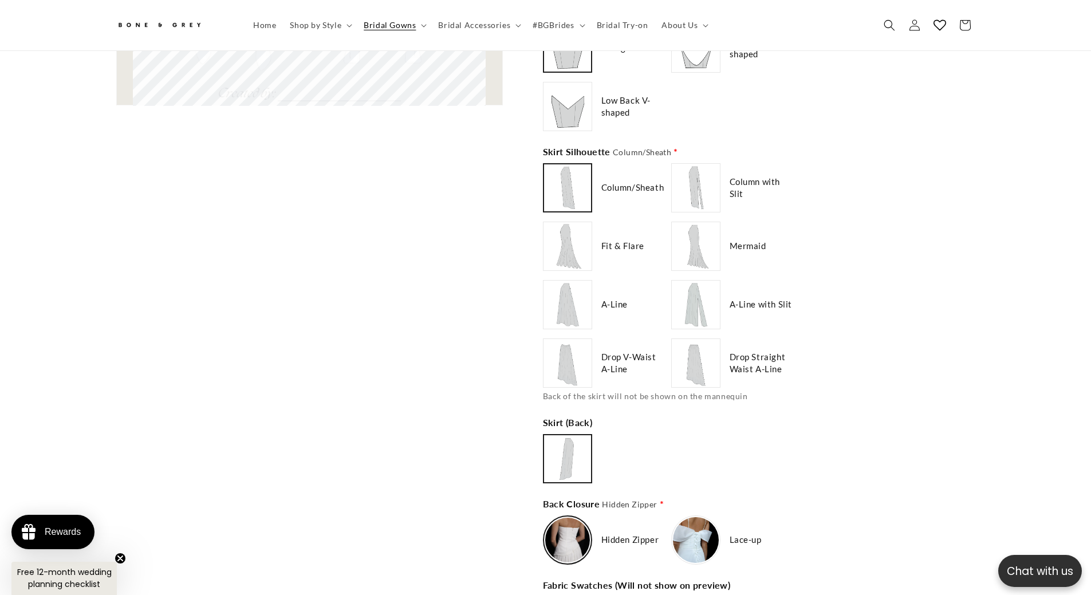
type input "**********"
click at [576, 363] on img at bounding box center [568, 363] width 46 height 46
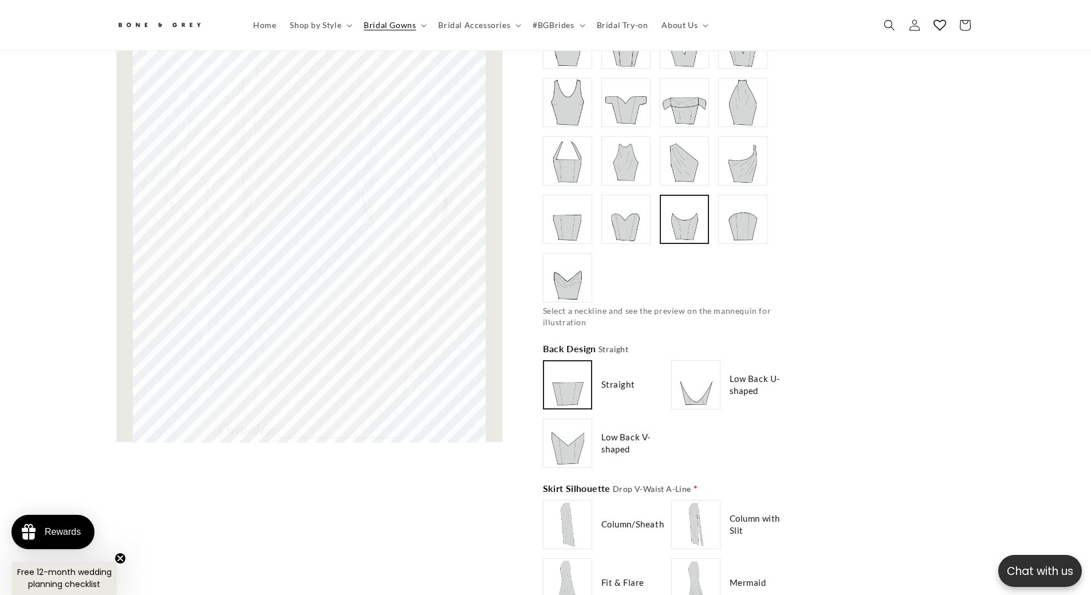
scroll to position [968, 0]
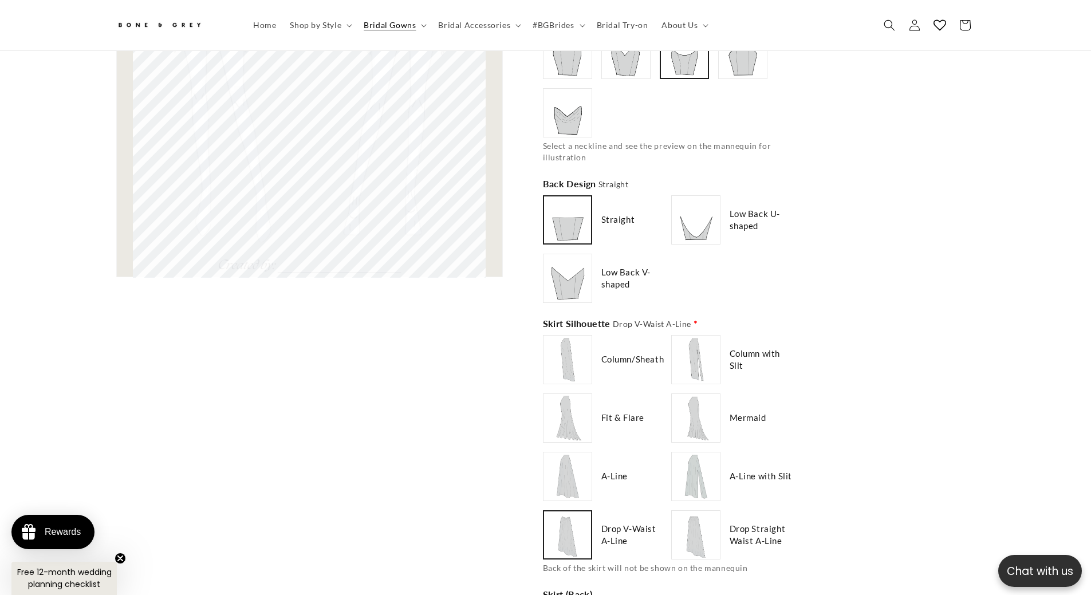
click at [669, 219] on div "Straight Low Back U-shaped" at bounding box center [669, 249] width 252 height 108
type input "**********"
click at [683, 221] on img at bounding box center [696, 220] width 46 height 46
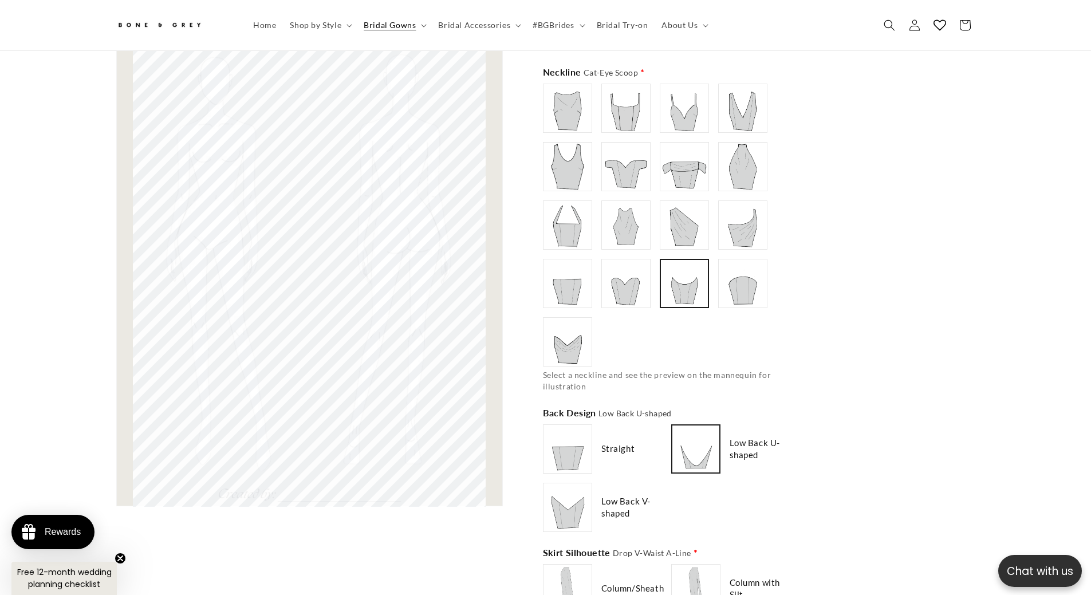
scroll to position [0, 630]
click at [747, 283] on img at bounding box center [743, 284] width 46 height 46
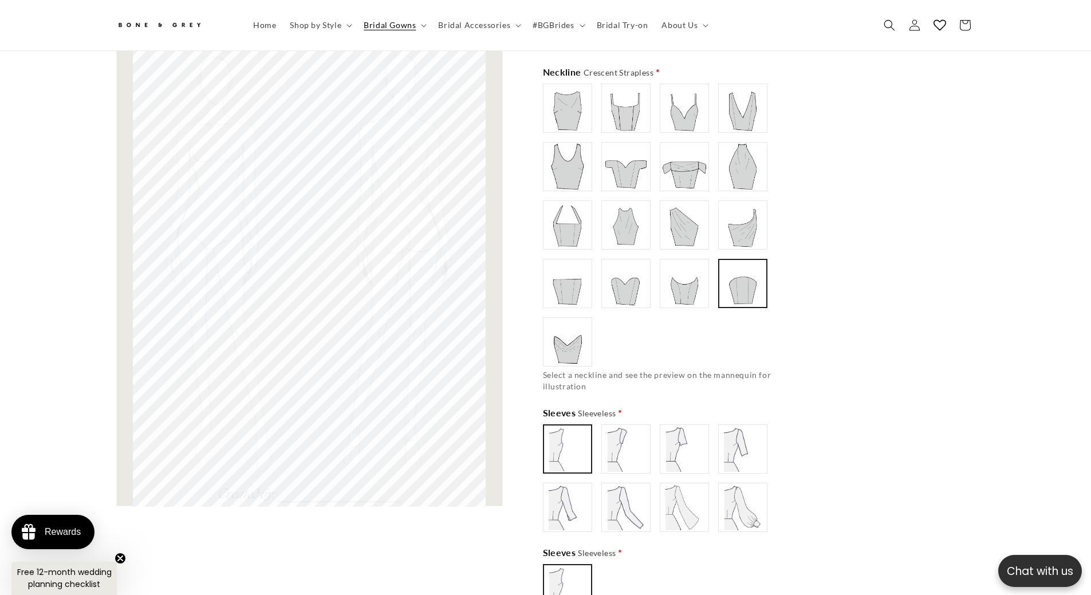
type input "**********"
click at [682, 288] on img at bounding box center [685, 284] width 46 height 46
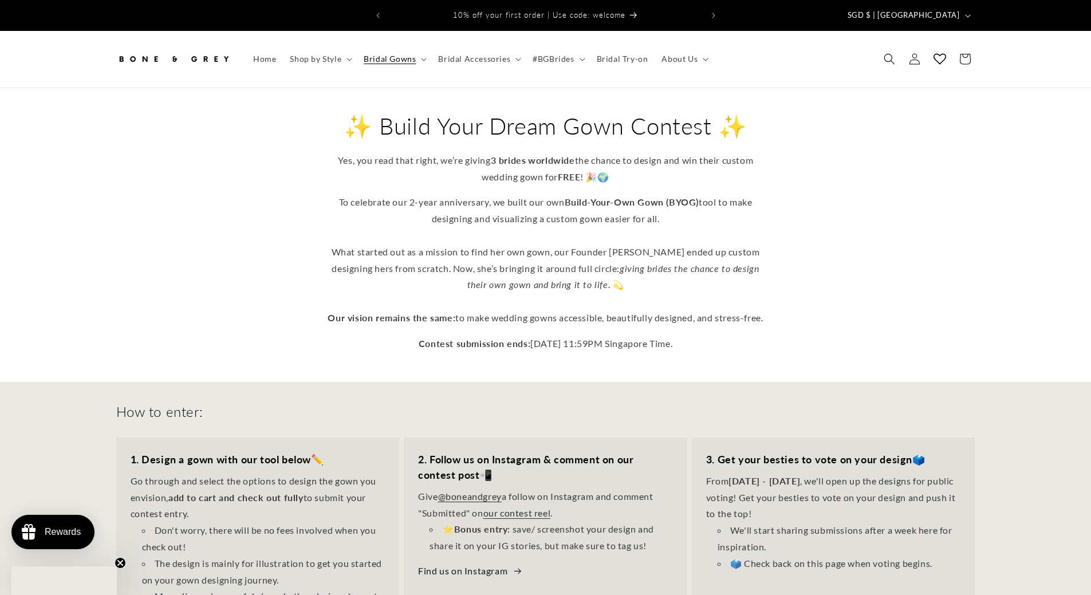
click at [70, 267] on div "✨ Build Your Dream Gown Contest ✨ Yes, you read that right, we’re giving 3 brid…" at bounding box center [545, 235] width 1091 height 294
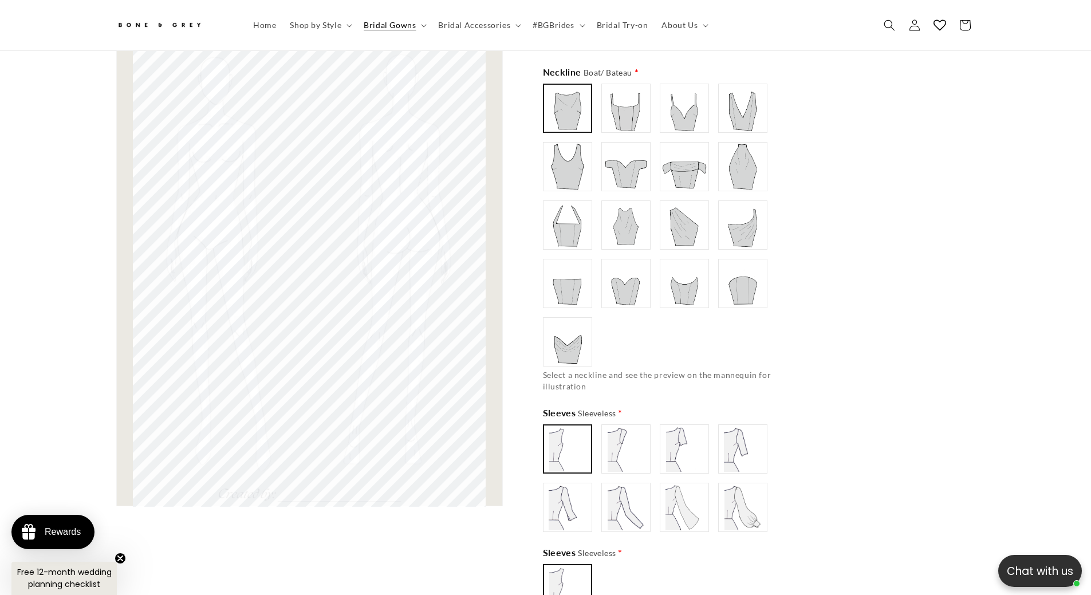
scroll to position [0, 630]
